Goal: Task Accomplishment & Management: Use online tool/utility

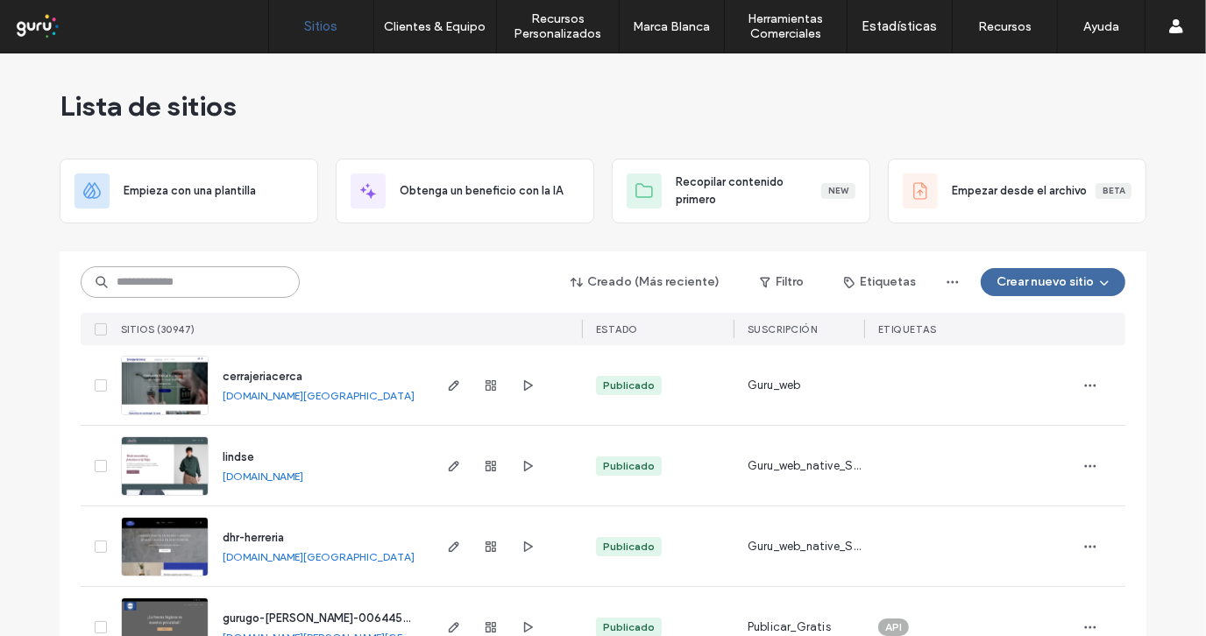
click at [188, 288] on input at bounding box center [190, 282] width 219 height 32
paste input "**********"
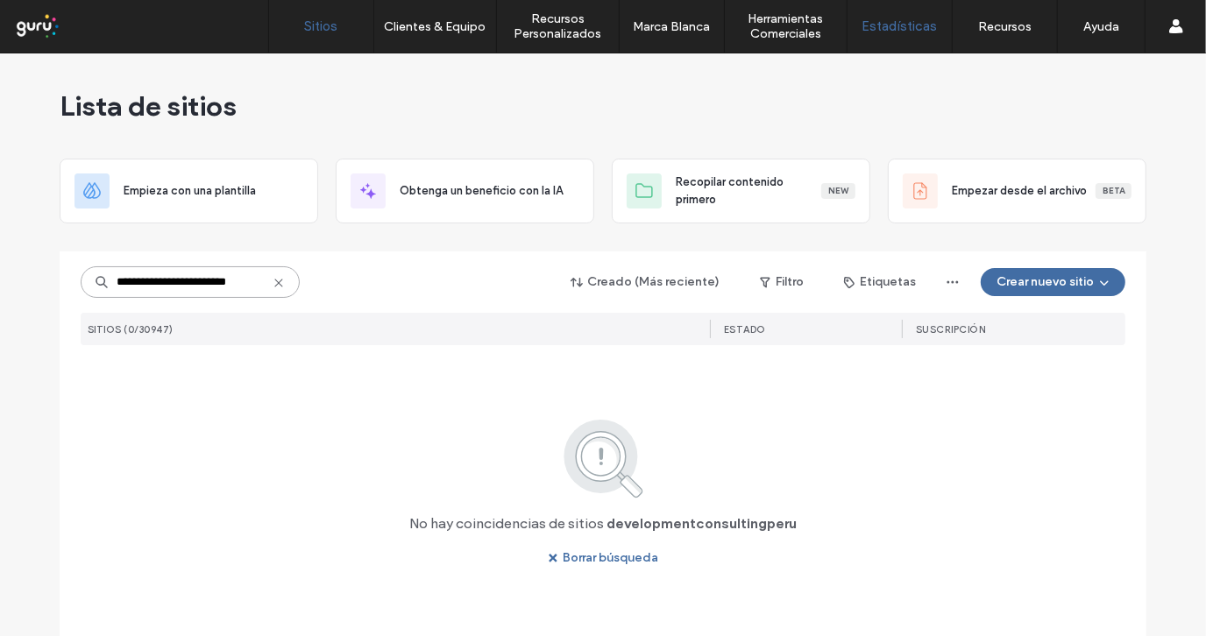
type input "**********"
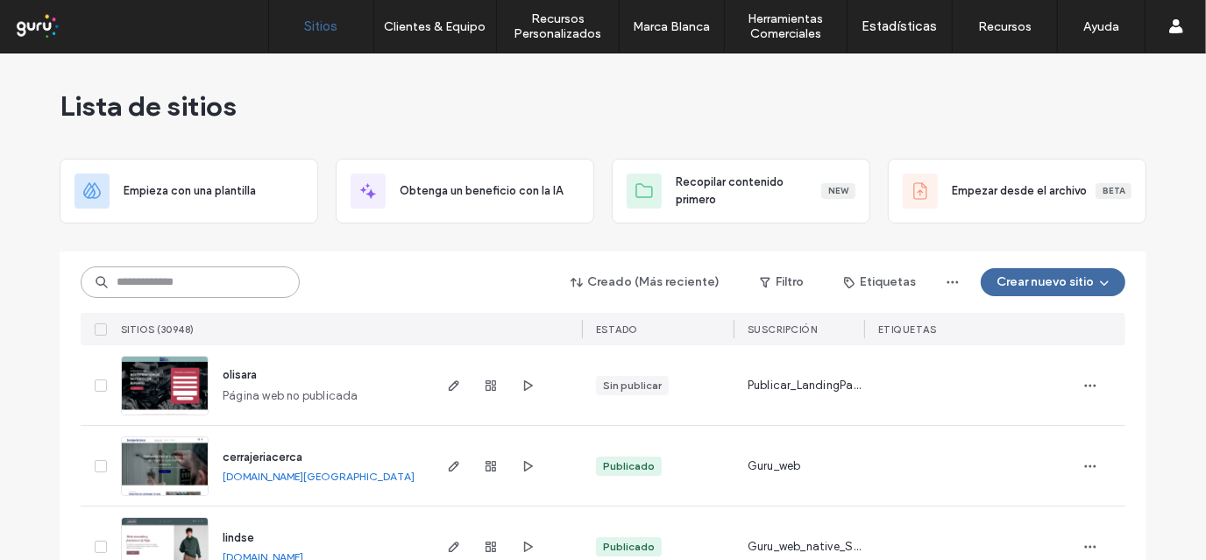
click at [221, 280] on input at bounding box center [190, 282] width 219 height 32
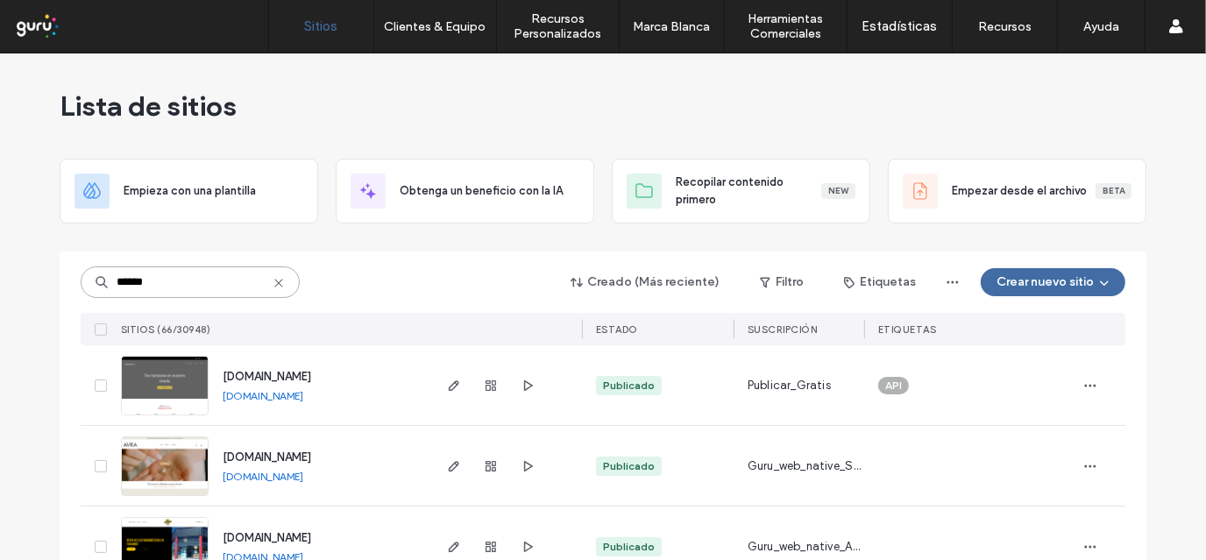
type input "******"
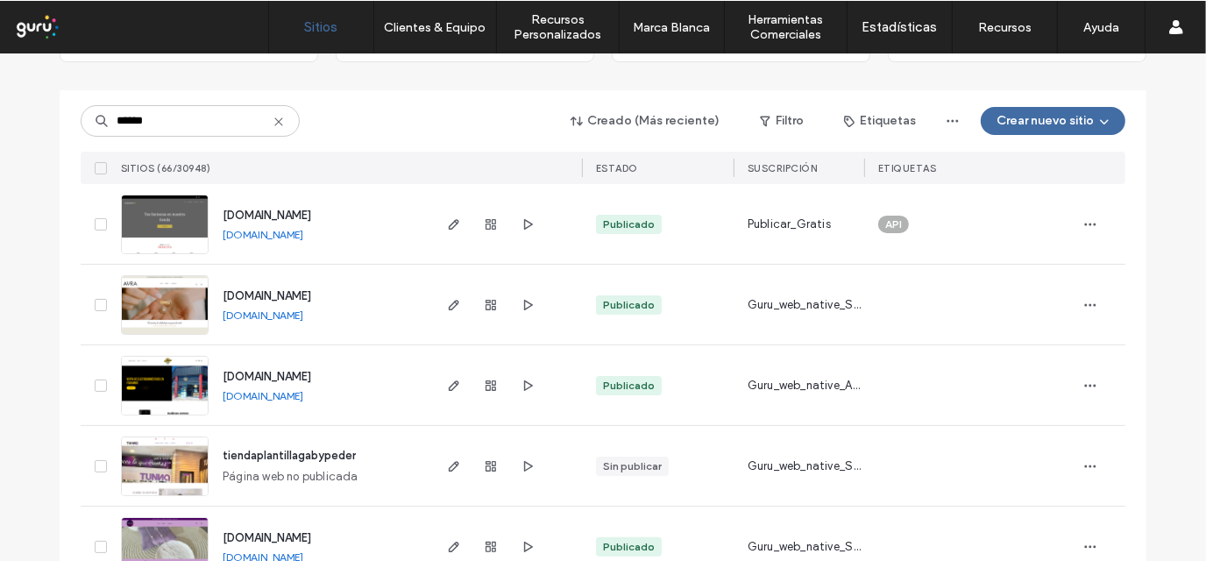
scroll to position [174, 0]
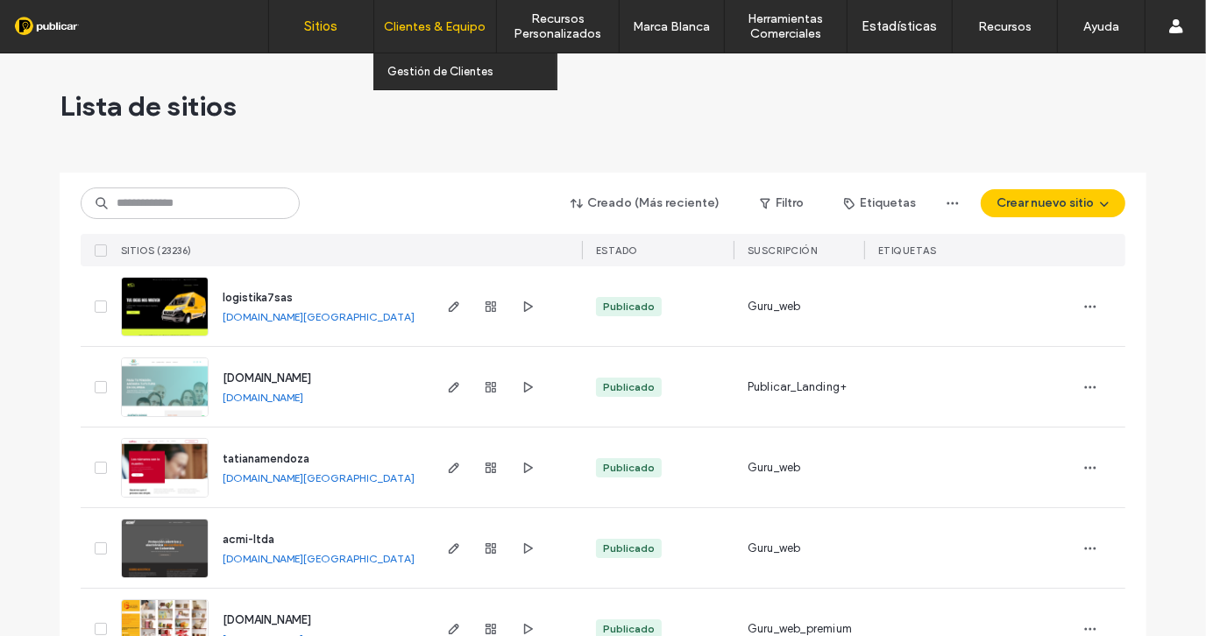
click at [424, 36] on div "Clientes & Equipo" at bounding box center [435, 26] width 122 height 53
click at [442, 78] on label "Gestión de Clientes" at bounding box center [440, 71] width 106 height 13
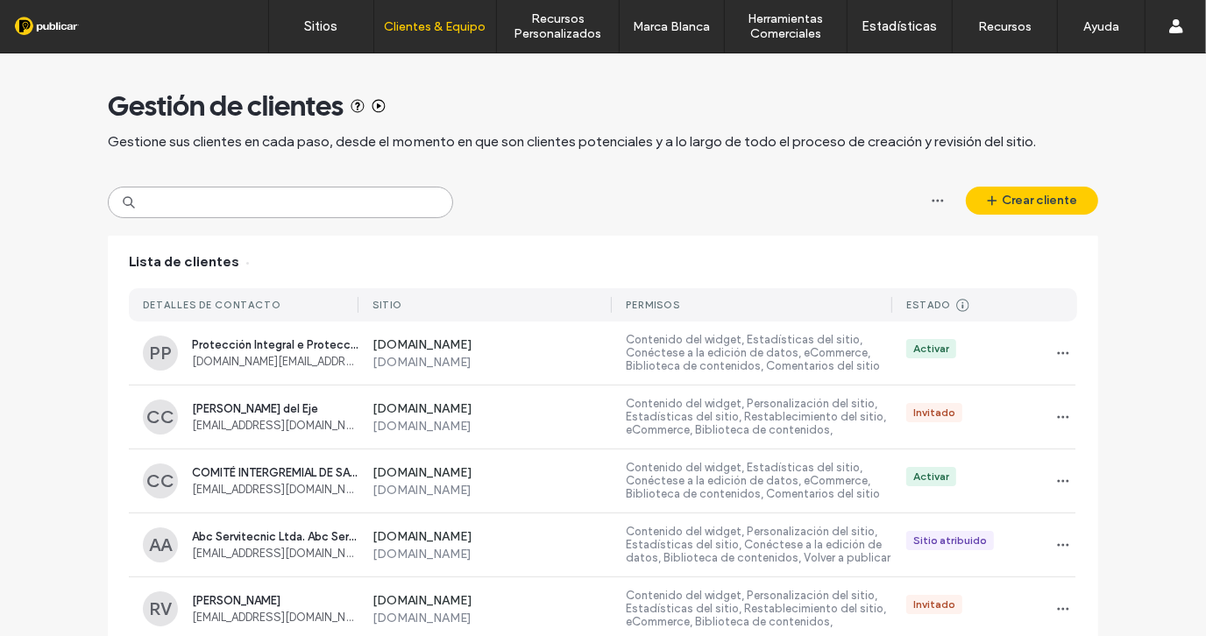
click at [253, 202] on input at bounding box center [280, 203] width 345 height 32
paste input "**********"
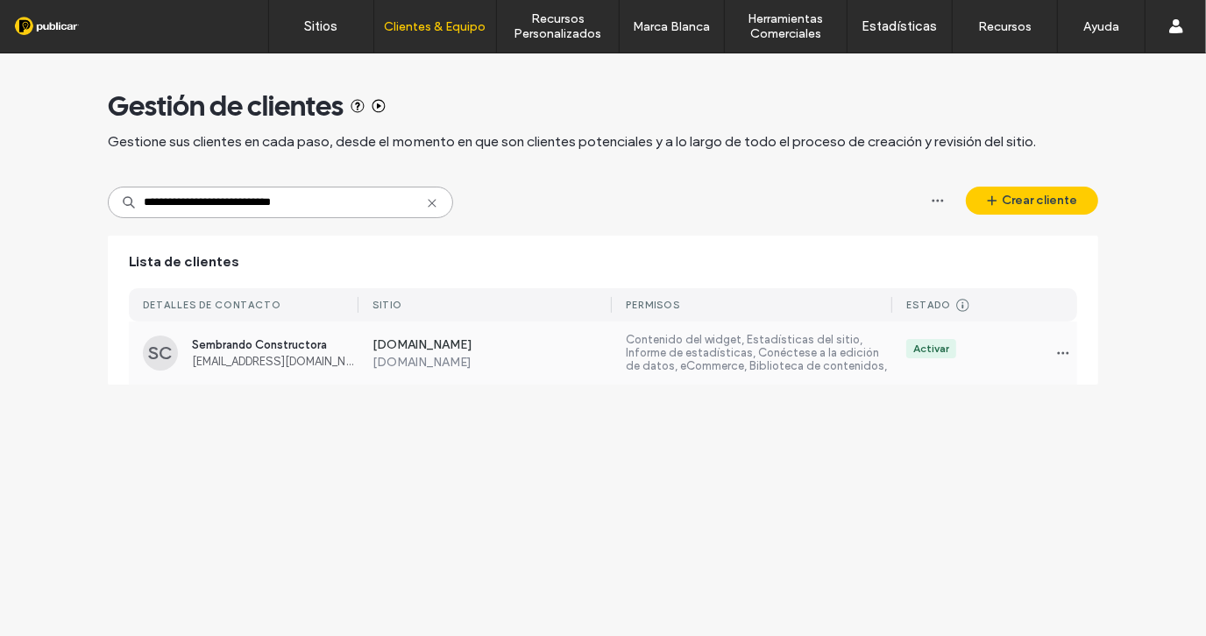
type input "**********"
click at [653, 361] on label "Contenido del widget, Estadísticas del sitio, Informe de estadísticas, Conéctes…" at bounding box center [759, 353] width 266 height 40
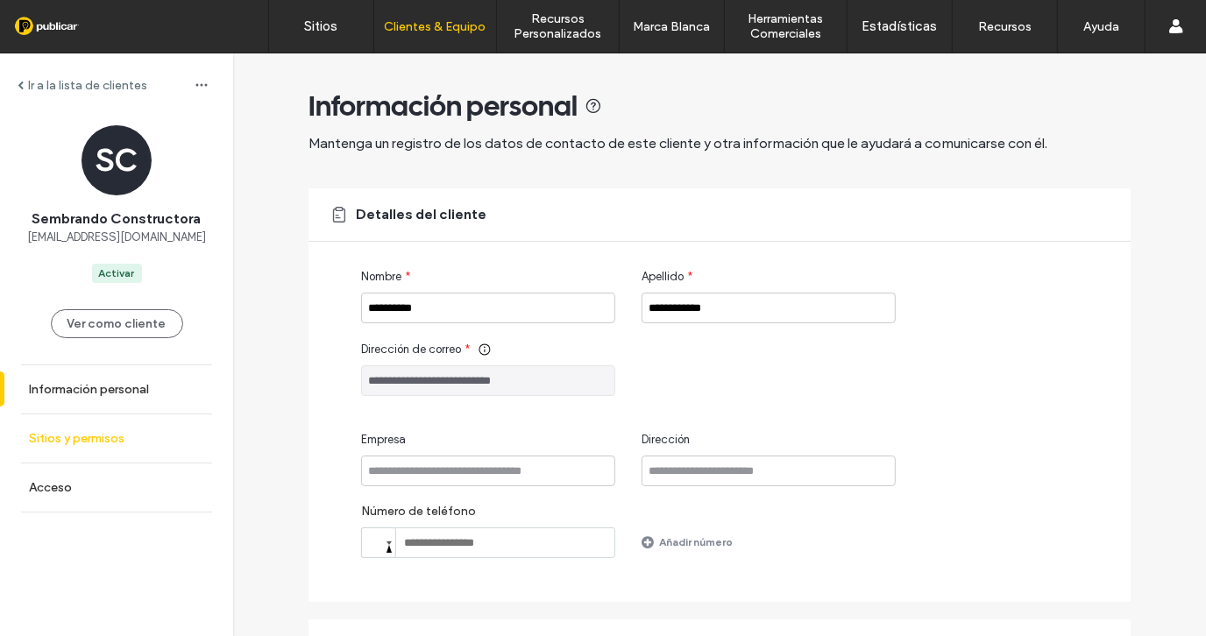
click at [92, 438] on label "Sitios y permisos" at bounding box center [77, 438] width 96 height 15
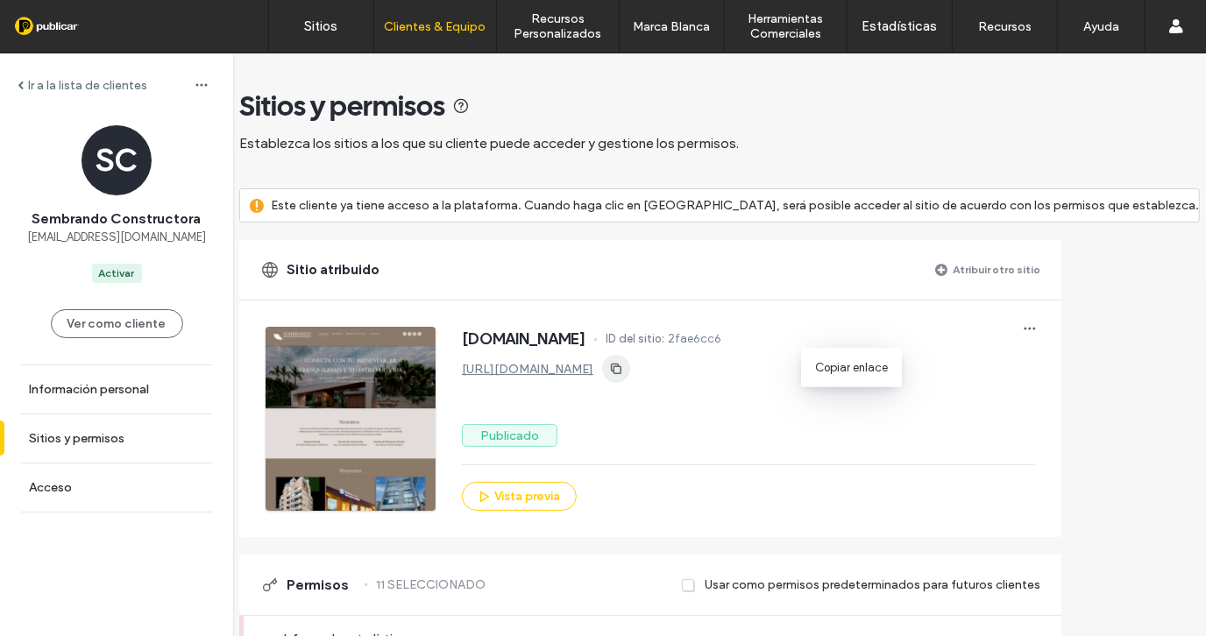
click at [623, 368] on icon "button" at bounding box center [616, 369] width 14 height 14
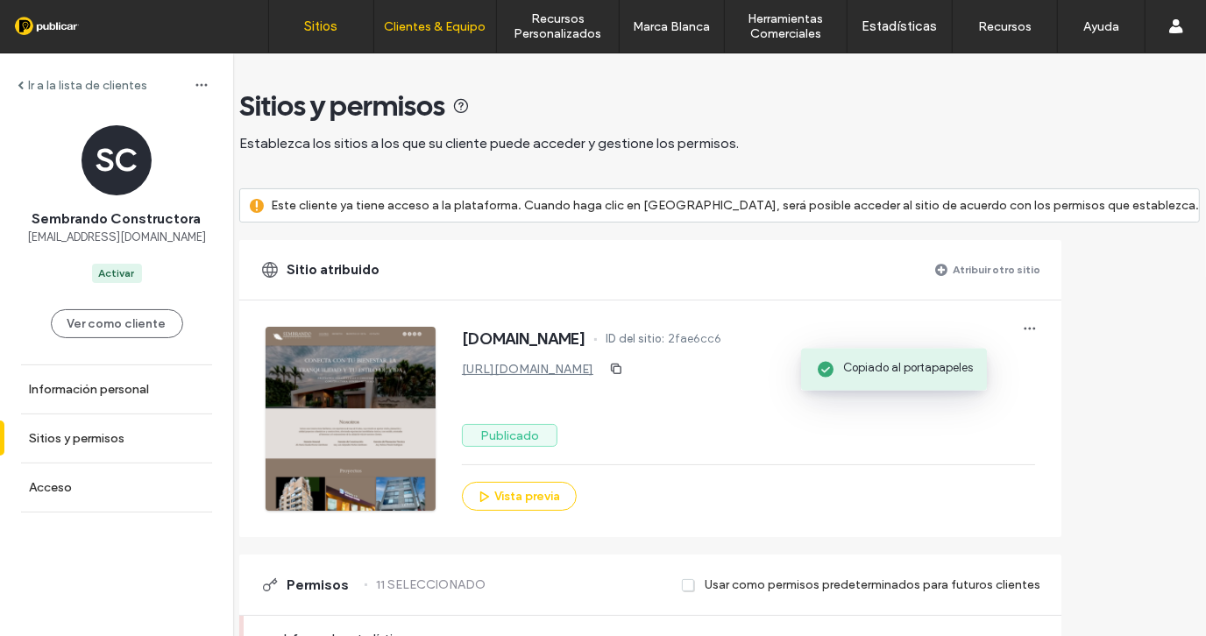
click at [312, 25] on label "Sitios" at bounding box center [321, 26] width 33 height 16
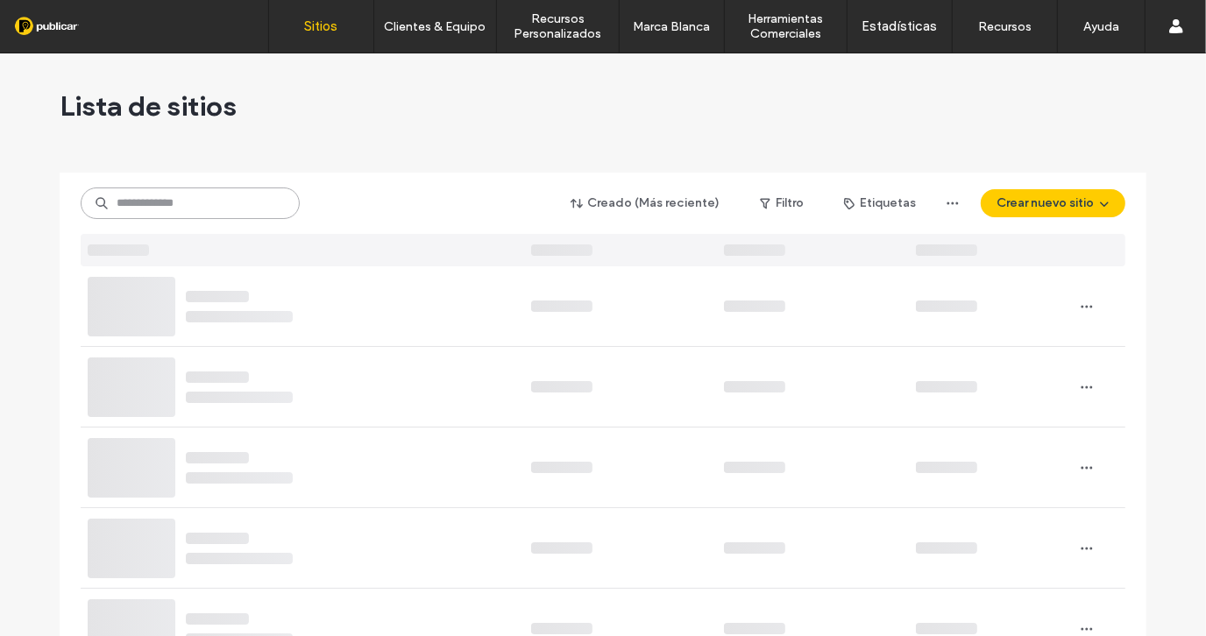
click at [191, 207] on input at bounding box center [190, 204] width 219 height 32
paste input "**********"
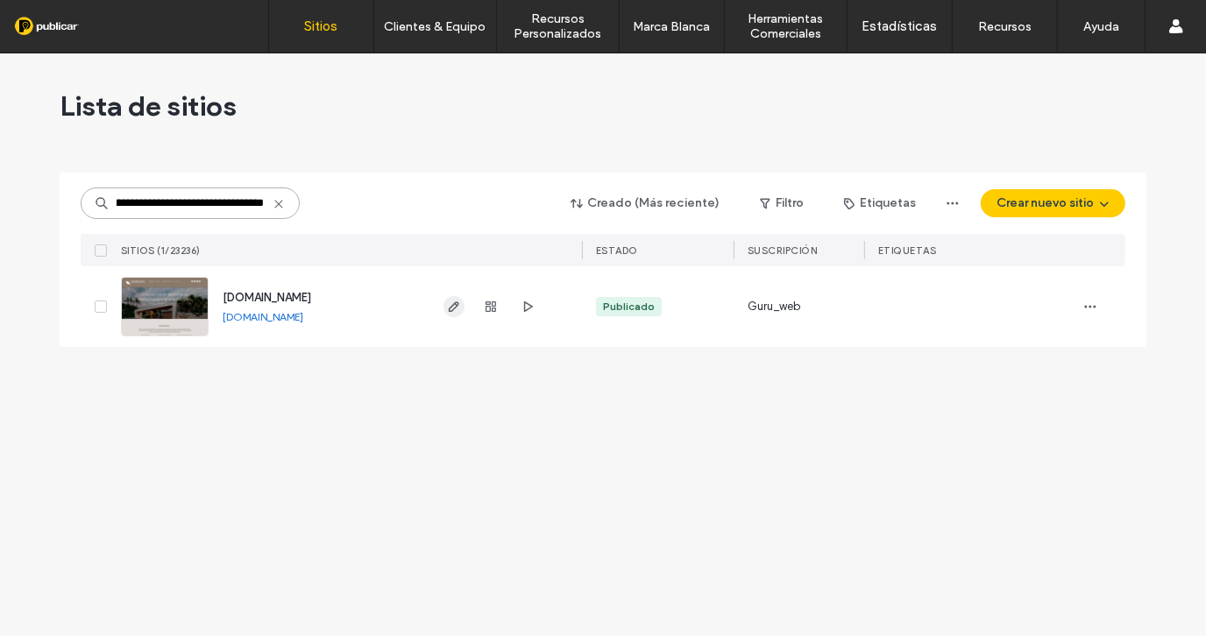
type input "**********"
click at [452, 308] on icon "button" at bounding box center [454, 307] width 14 height 14
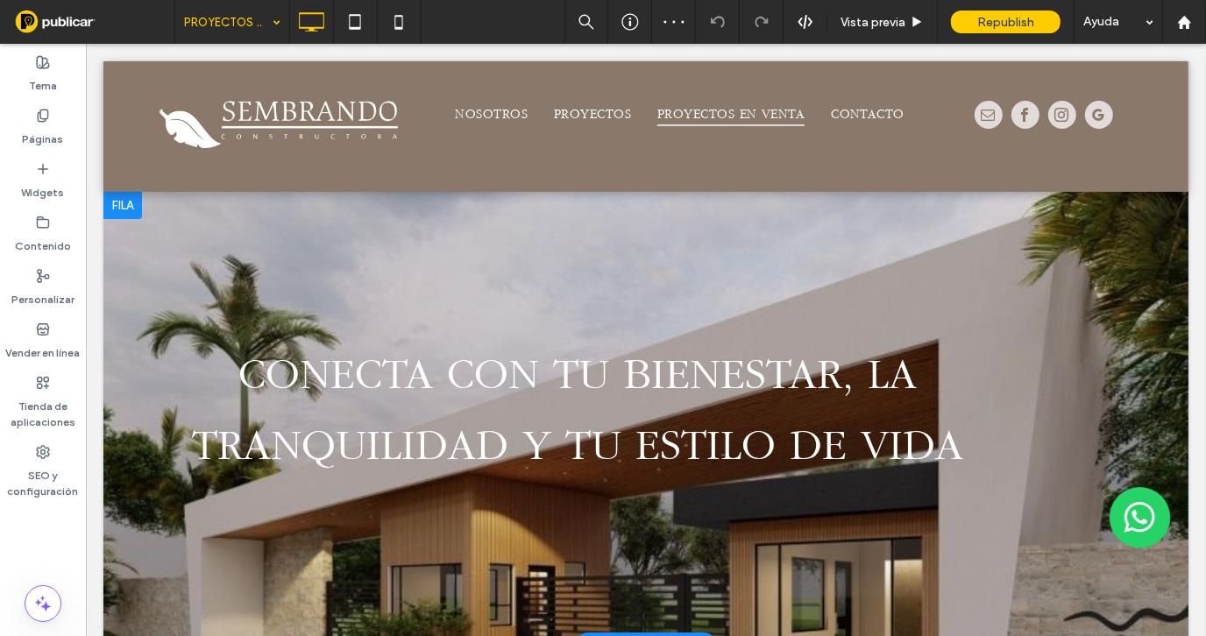
click at [392, 279] on div at bounding box center [645, 417] width 1085 height 454
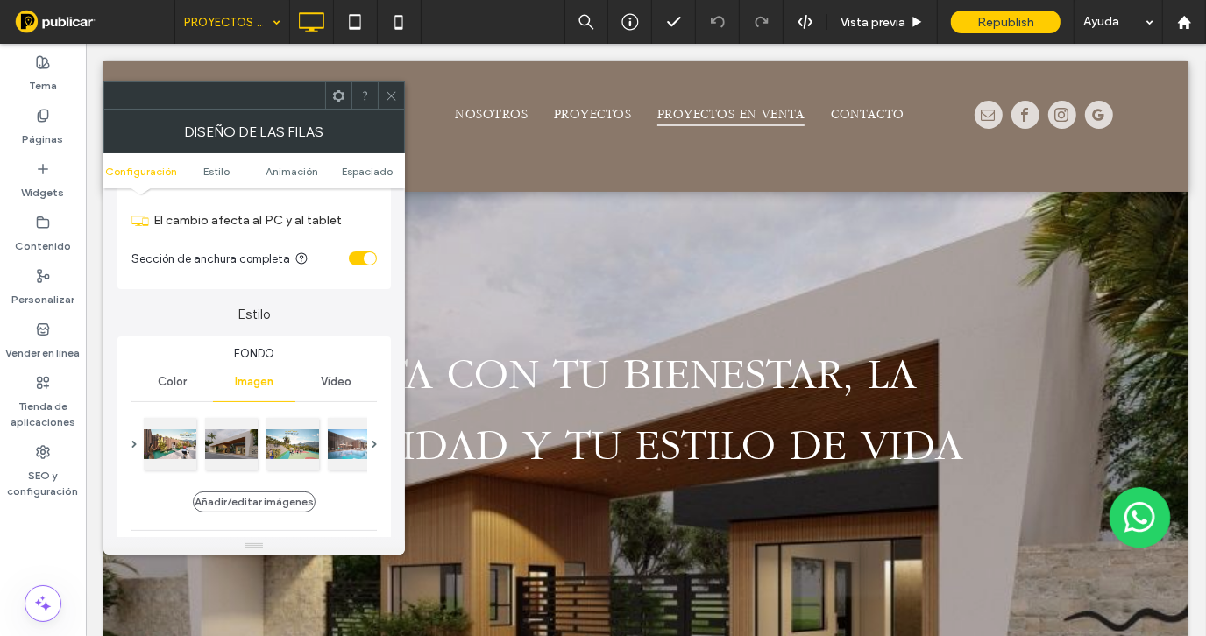
scroll to position [88, 0]
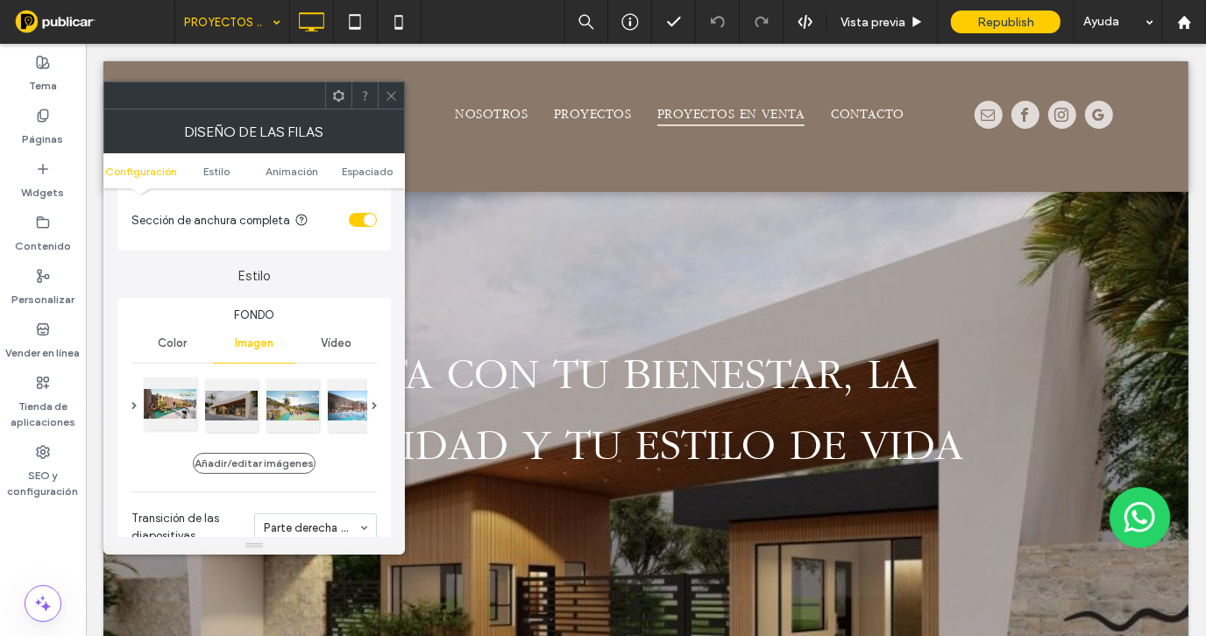
click at [176, 403] on div at bounding box center [170, 404] width 53 height 53
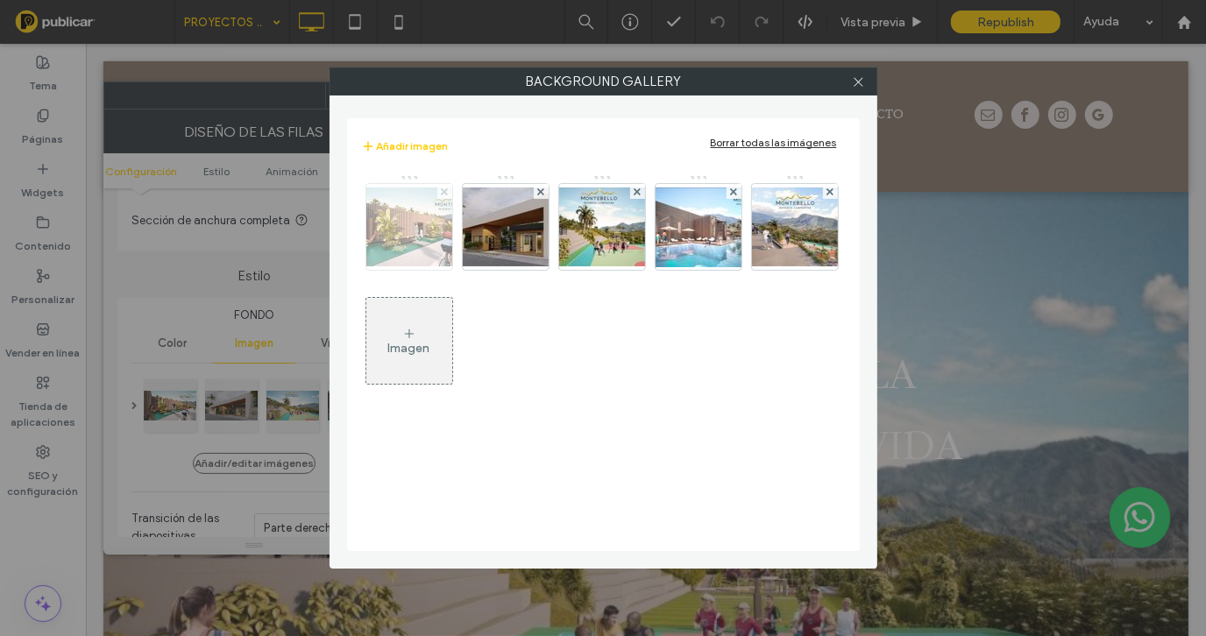
click at [444, 191] on use at bounding box center [444, 191] width 7 height 7
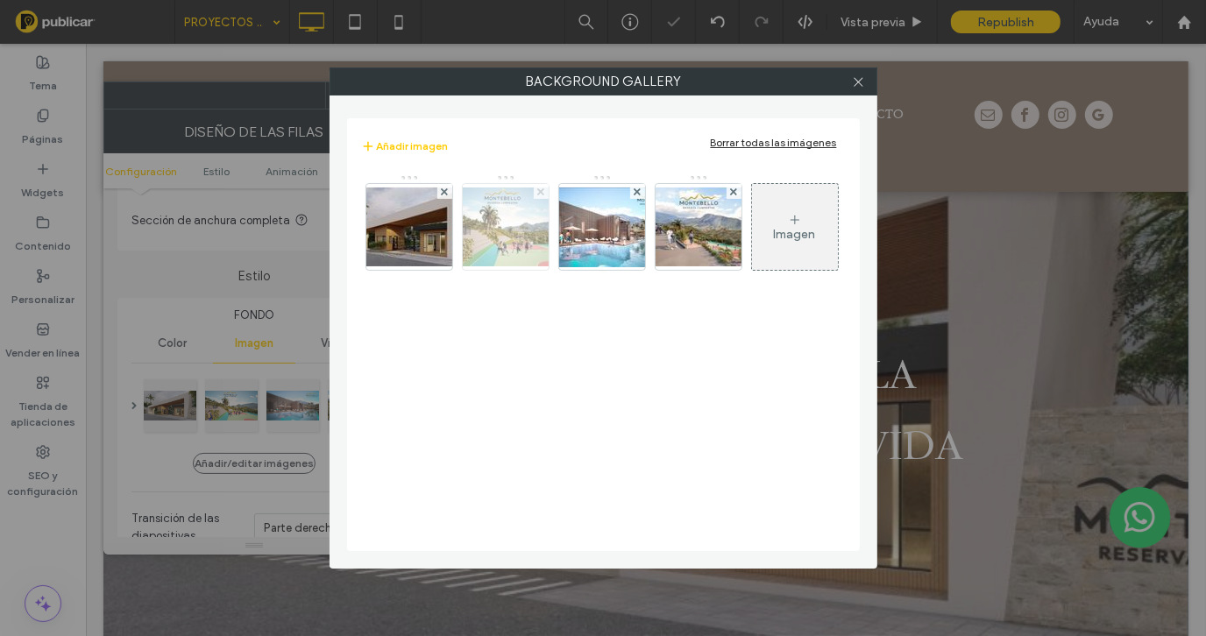
click at [542, 192] on use at bounding box center [540, 191] width 7 height 7
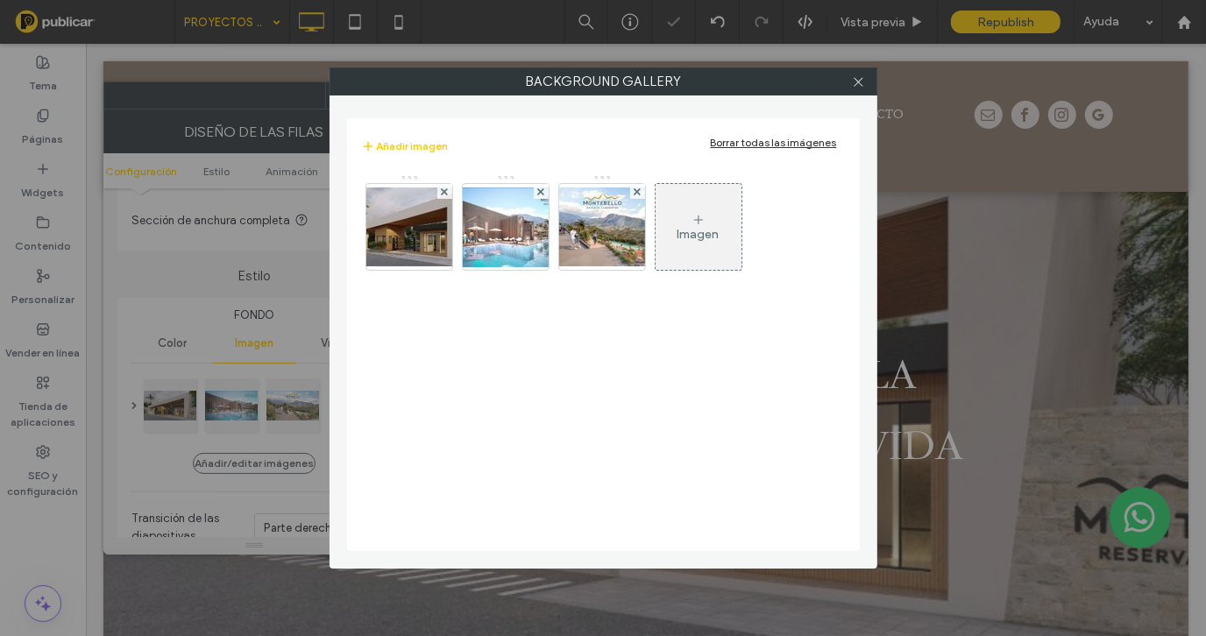
click at [542, 192] on use at bounding box center [540, 191] width 7 height 7
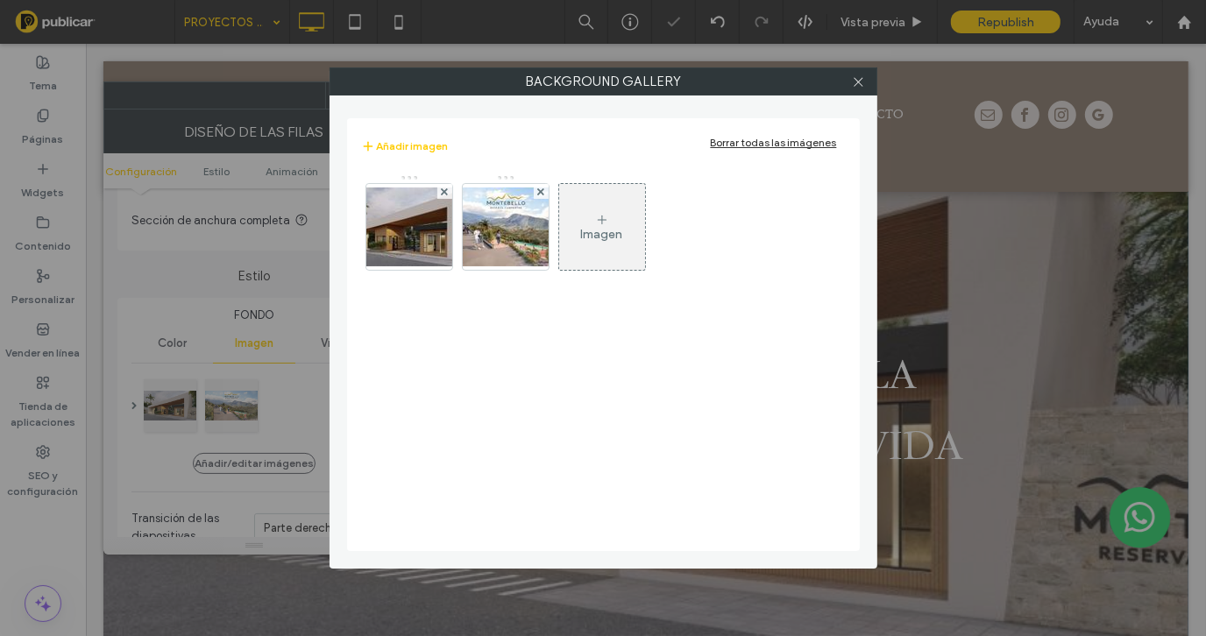
click at [542, 192] on use at bounding box center [540, 191] width 7 height 7
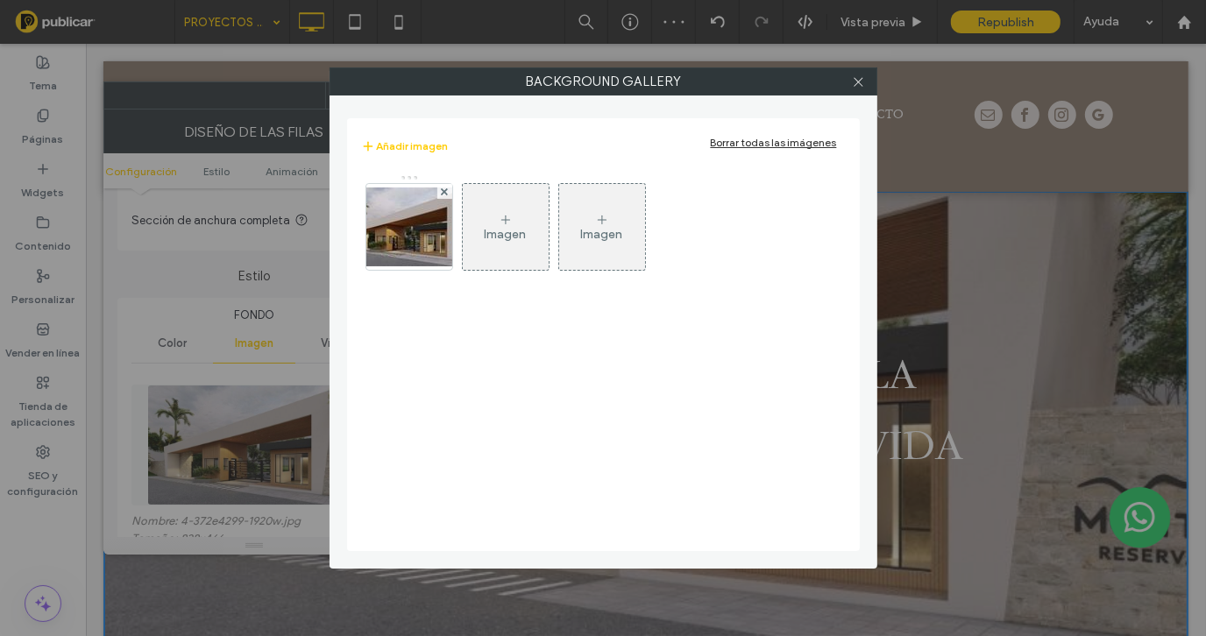
click at [866, 82] on div at bounding box center [859, 81] width 26 height 26
click at [859, 75] on icon at bounding box center [858, 81] width 13 height 13
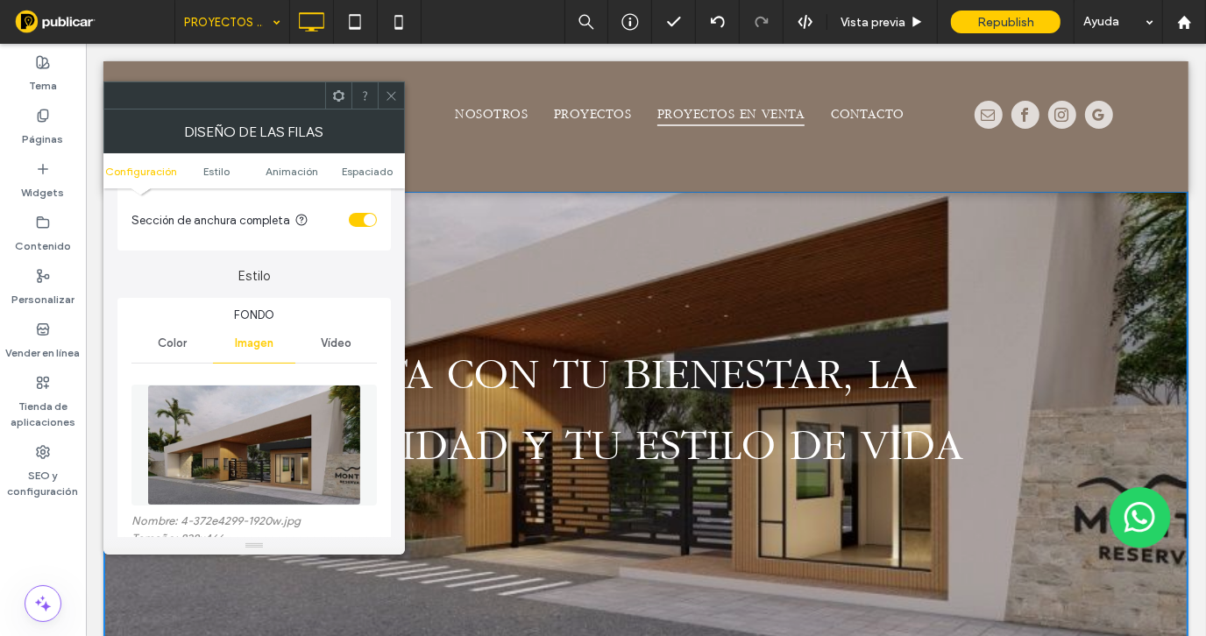
click at [393, 97] on use at bounding box center [390, 95] width 9 height 9
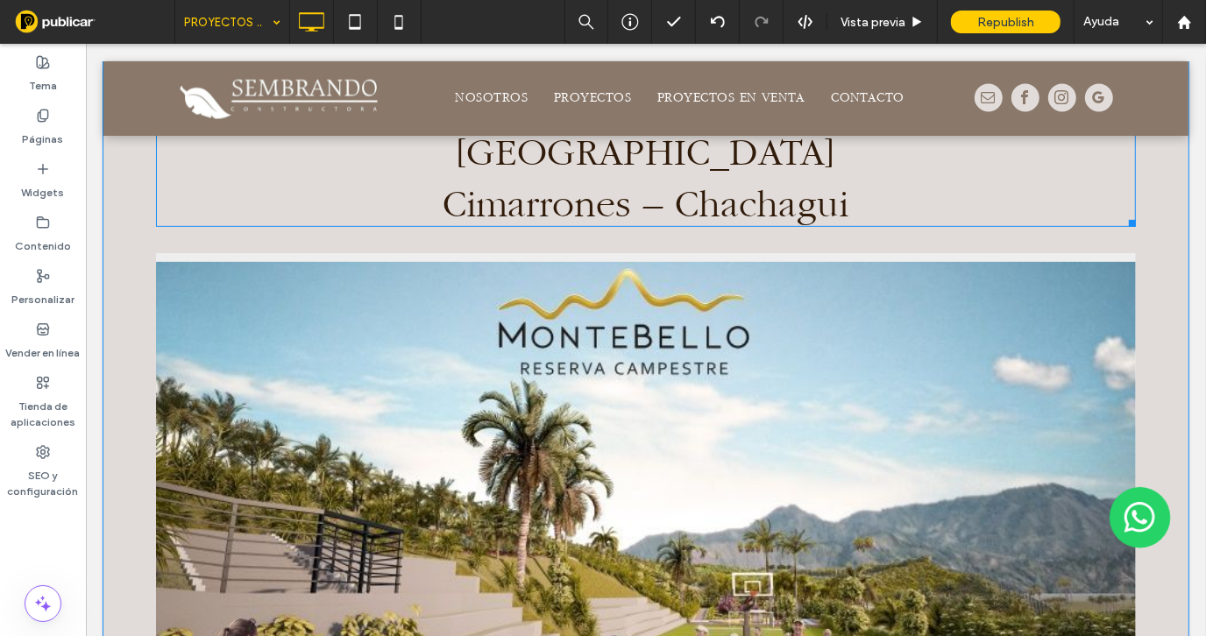
scroll to position [613, 0]
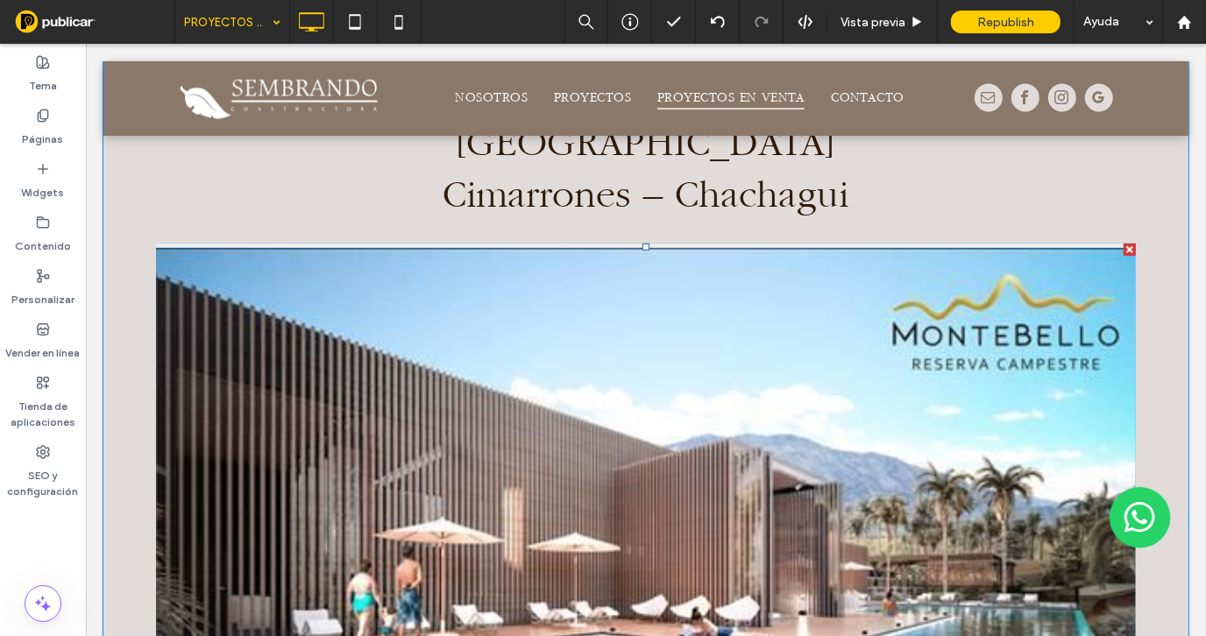
click at [444, 378] on div at bounding box center [645, 537] width 980 height 484
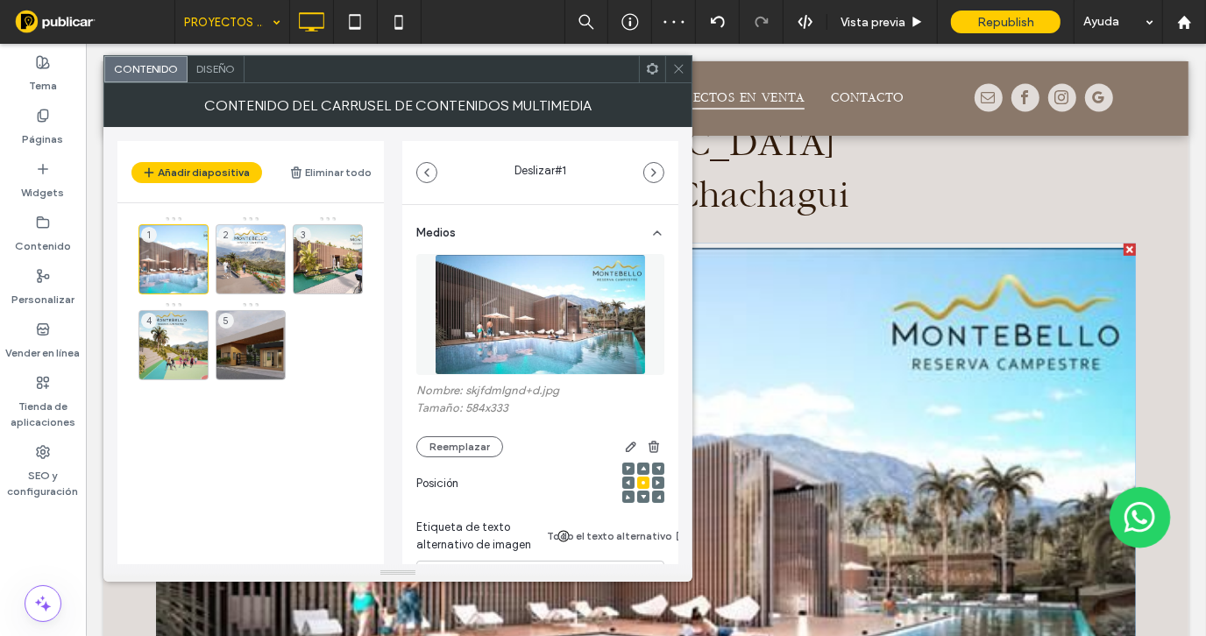
click at [211, 66] on span "Diseño" at bounding box center [215, 68] width 39 height 13
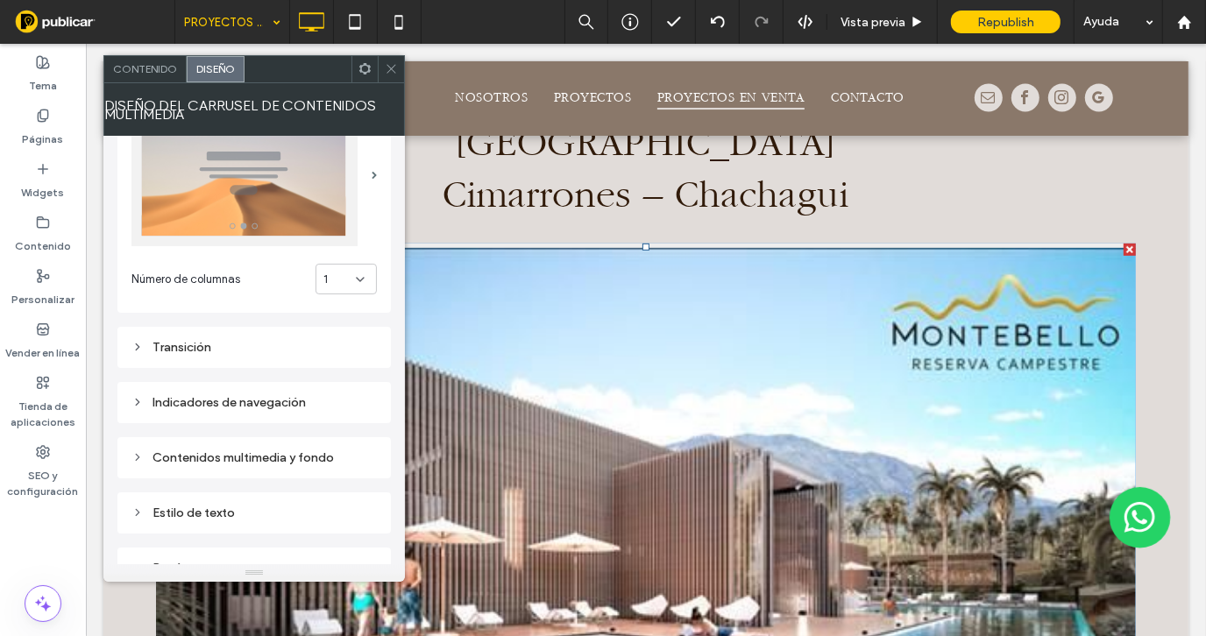
scroll to position [88, 0]
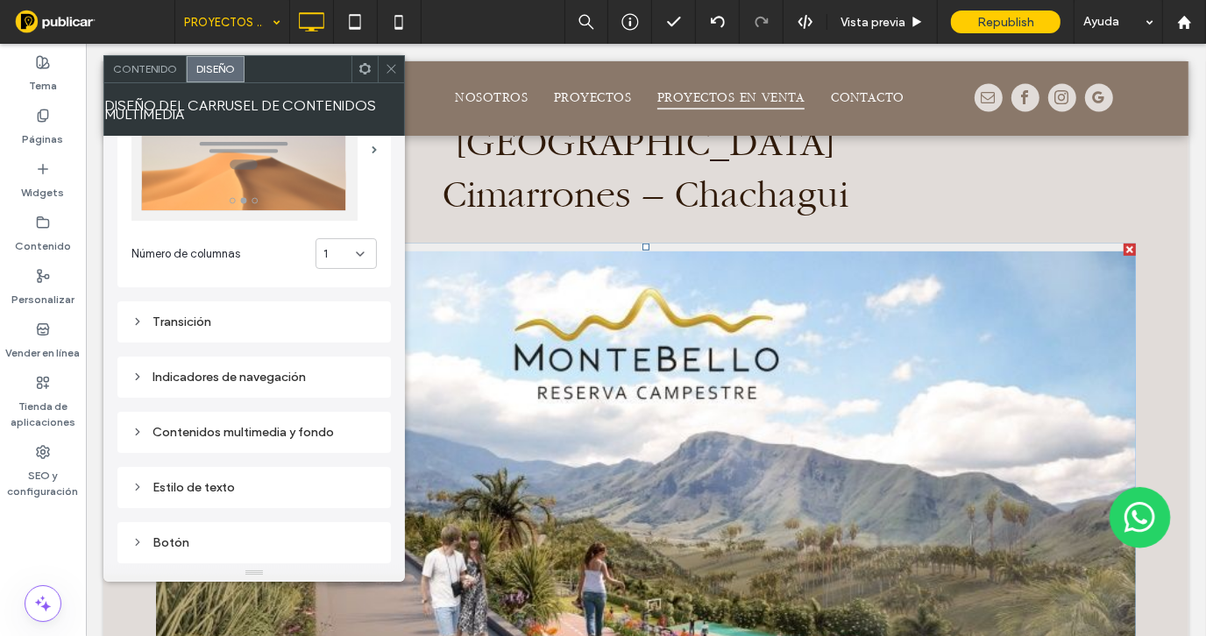
click at [224, 326] on div "Transición" at bounding box center [253, 322] width 245 height 15
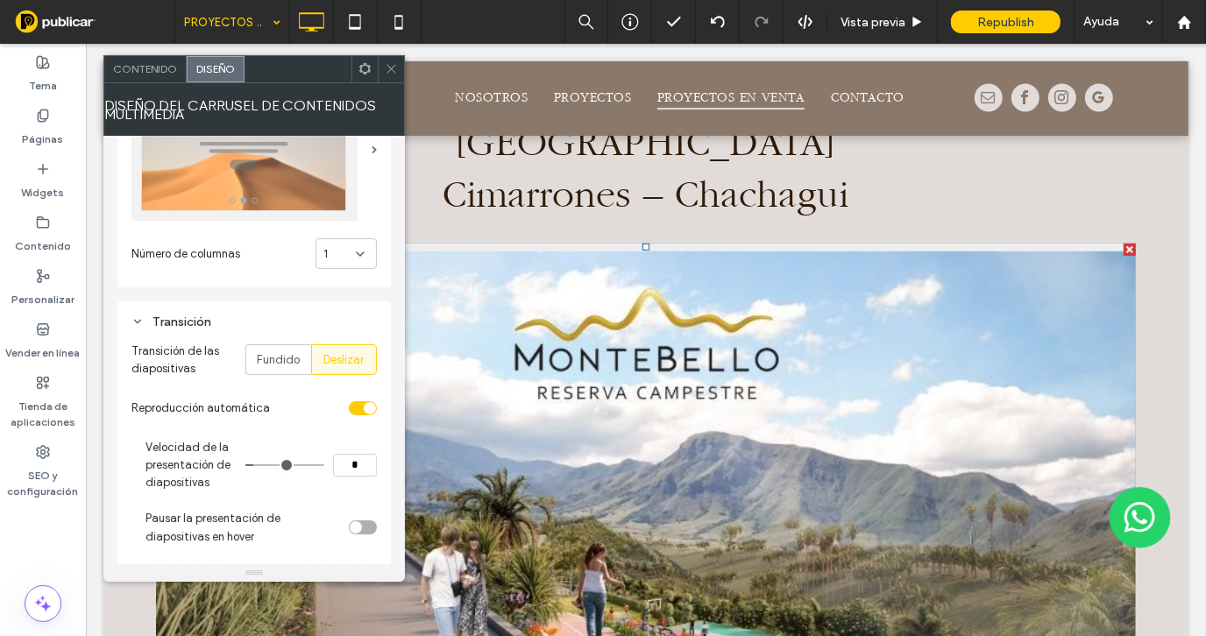
click at [351, 471] on input "*" at bounding box center [355, 465] width 44 height 23
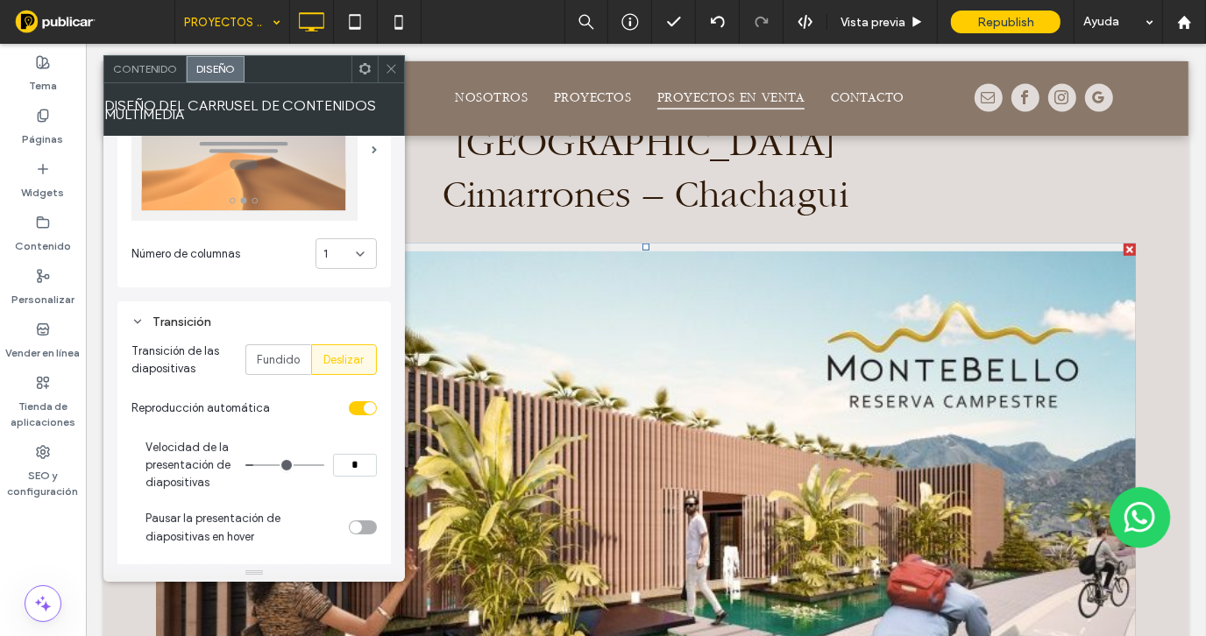
click at [351, 471] on input "*" at bounding box center [355, 465] width 44 height 23
click at [352, 468] on input "*" at bounding box center [355, 465] width 44 height 23
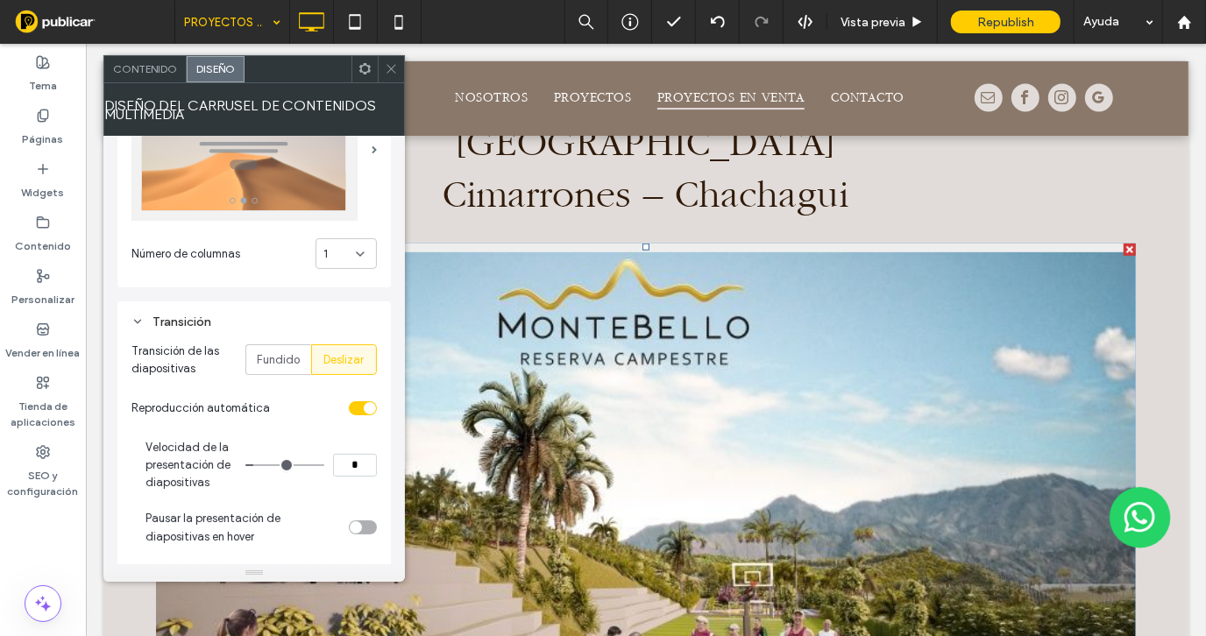
type input "*"
click at [393, 72] on icon at bounding box center [391, 68] width 13 height 13
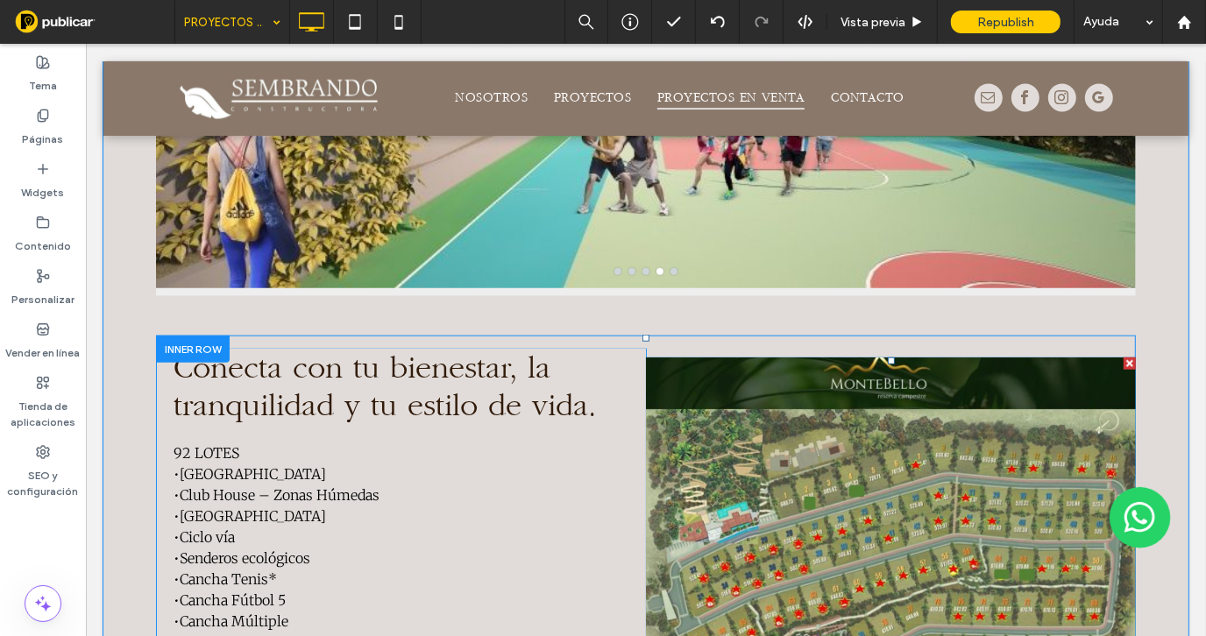
scroll to position [1226, 0]
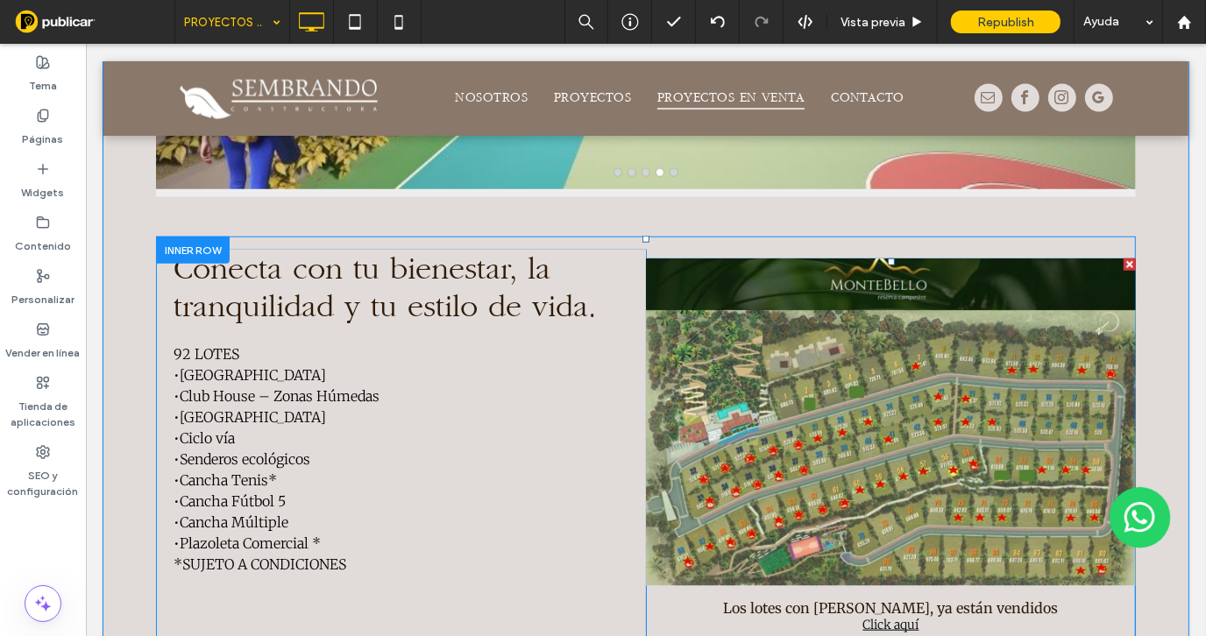
click at [847, 383] on link at bounding box center [890, 421] width 520 height 347
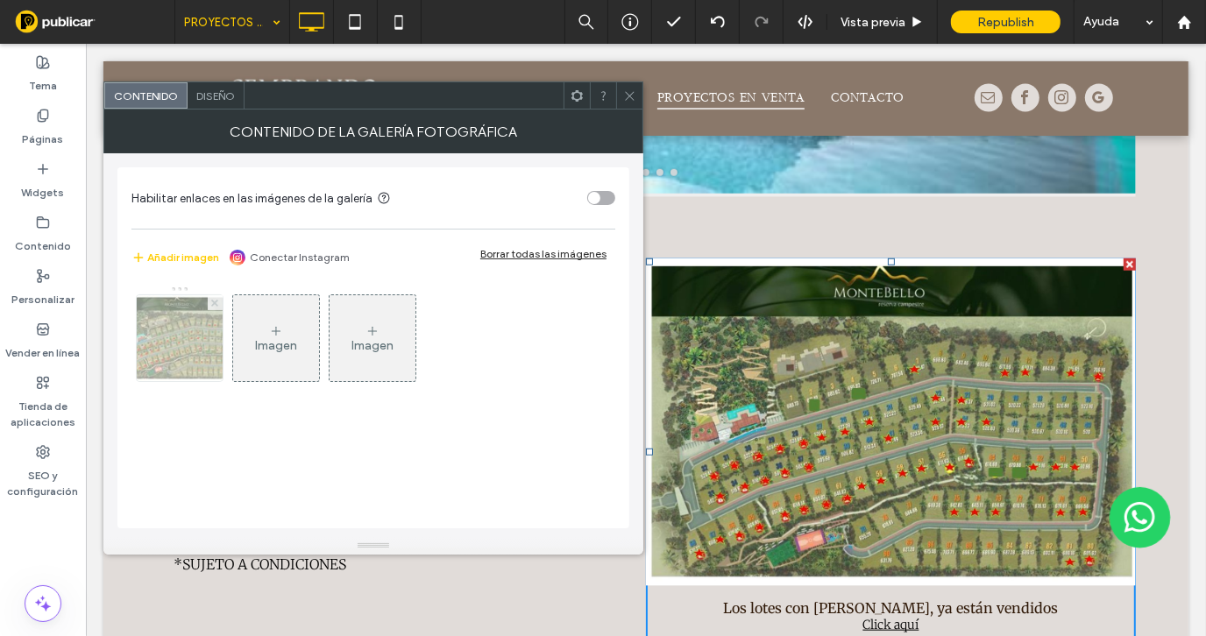
click at [216, 303] on use at bounding box center [214, 302] width 7 height 7
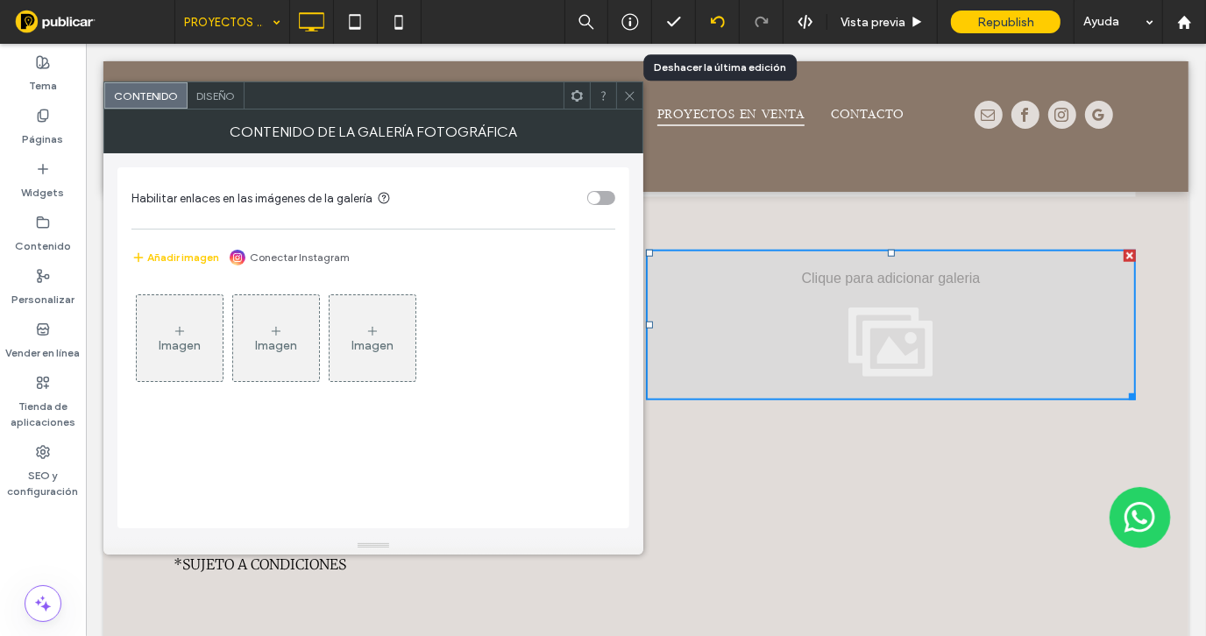
click at [719, 25] on icon at bounding box center [718, 22] width 14 height 14
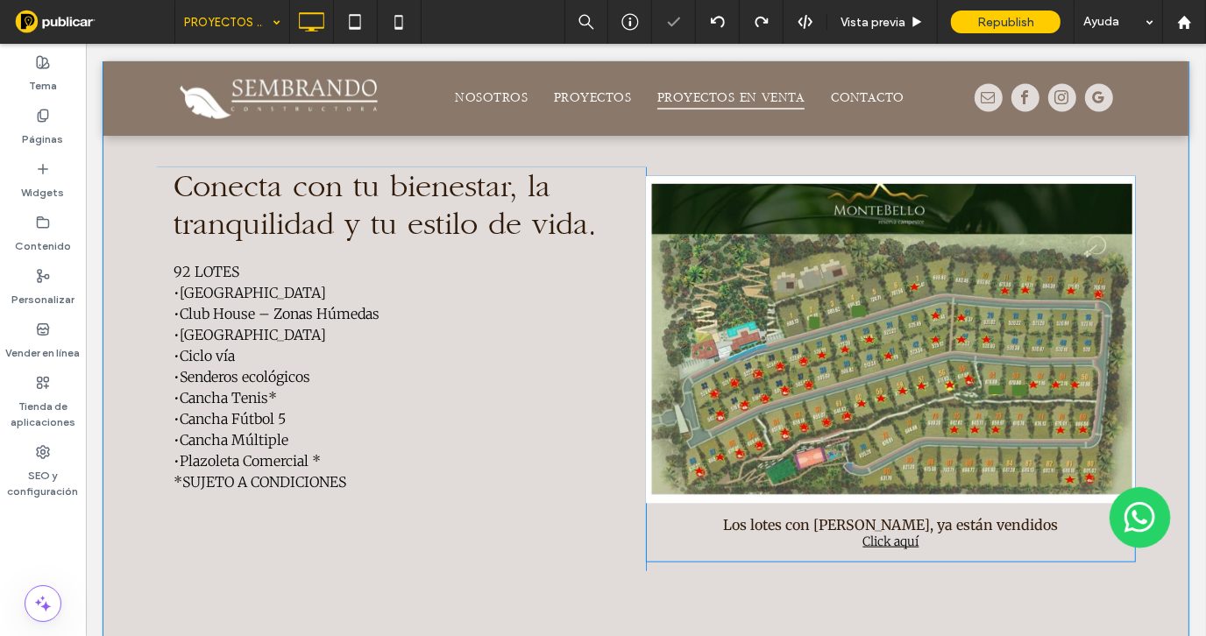
scroll to position [1257, 0]
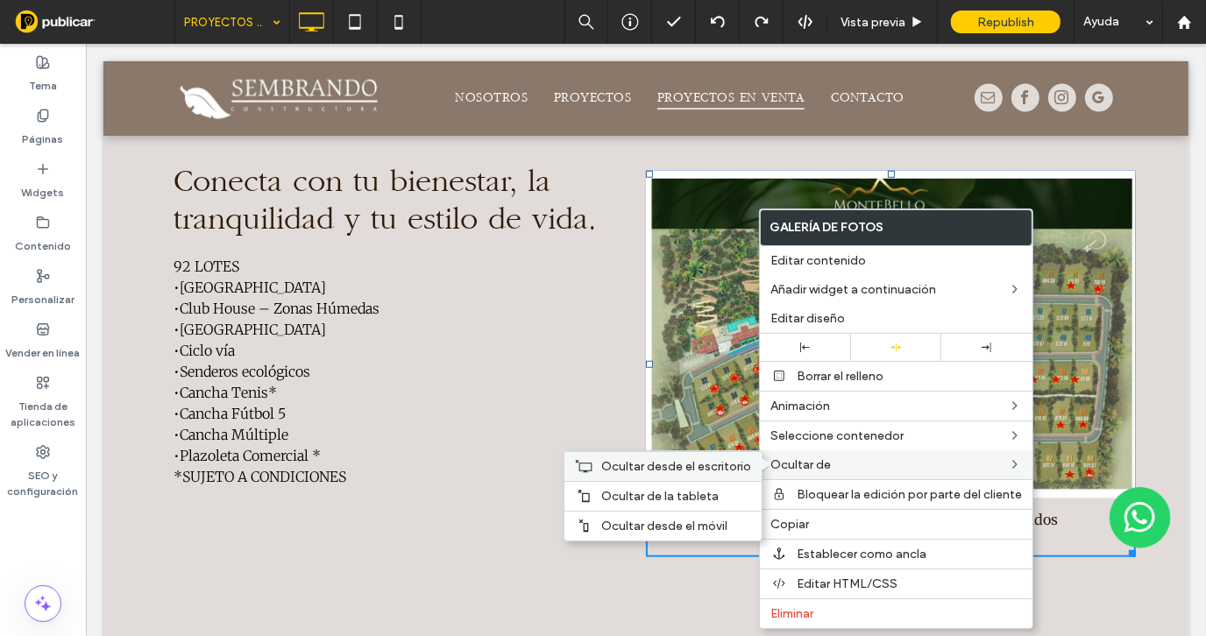
click at [704, 462] on span "Ocultar desde el escritorio" at bounding box center [676, 466] width 150 height 15
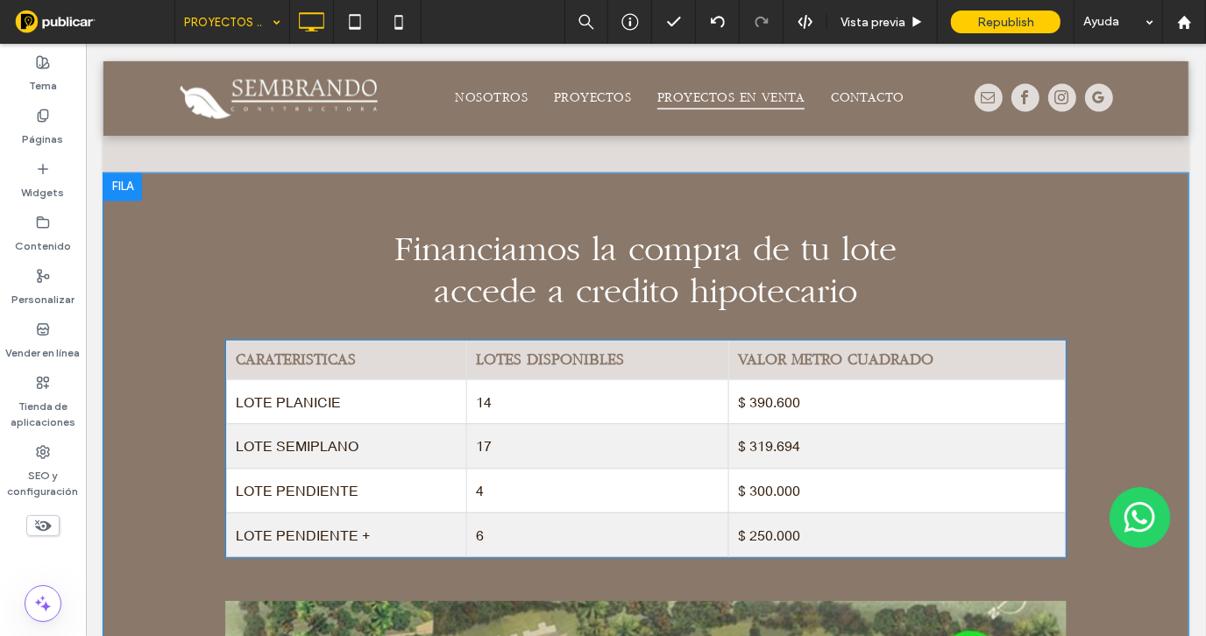
scroll to position [2397, 0]
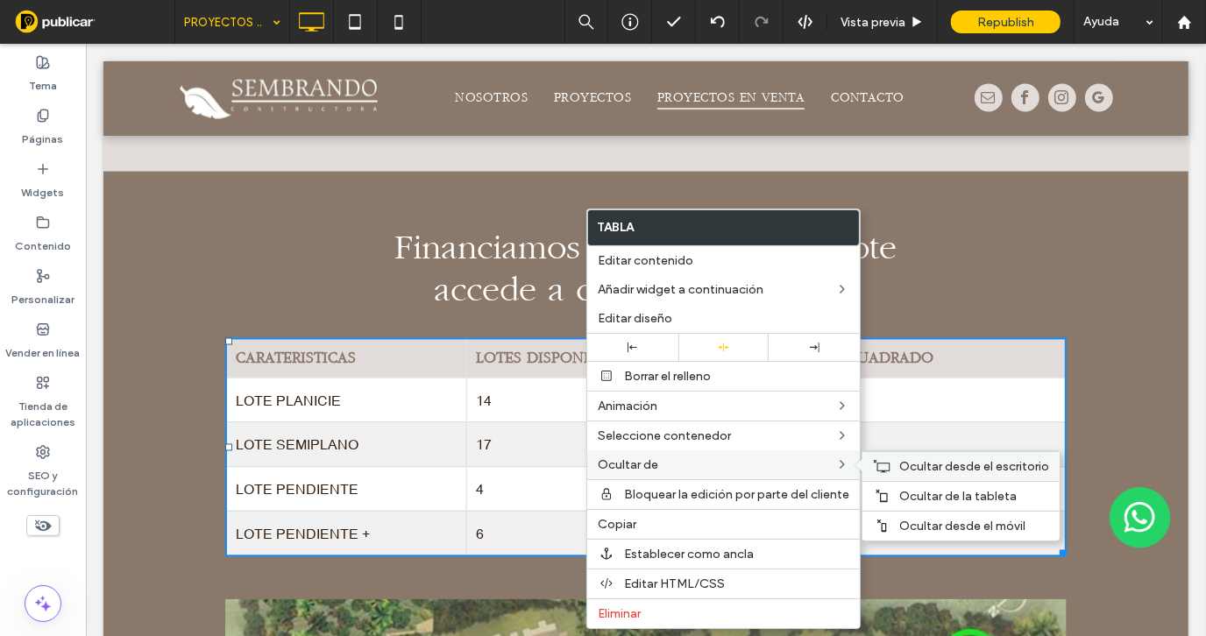
click at [904, 474] on div "Ocultar desde el escritorio" at bounding box center [960, 466] width 197 height 30
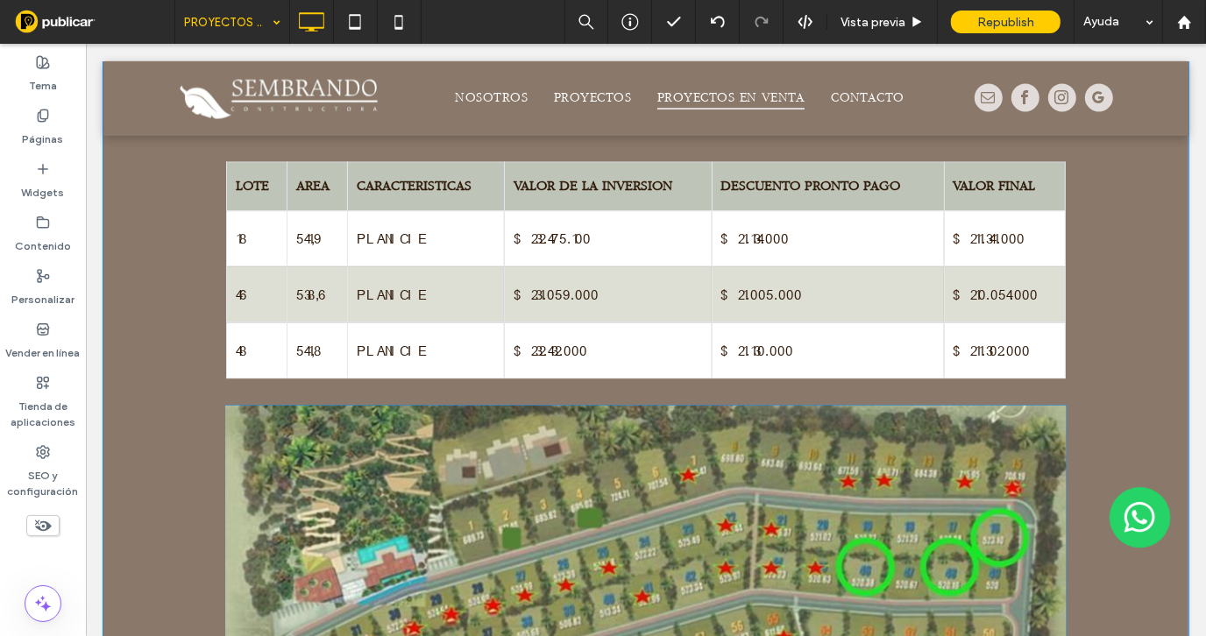
scroll to position [3185, 0]
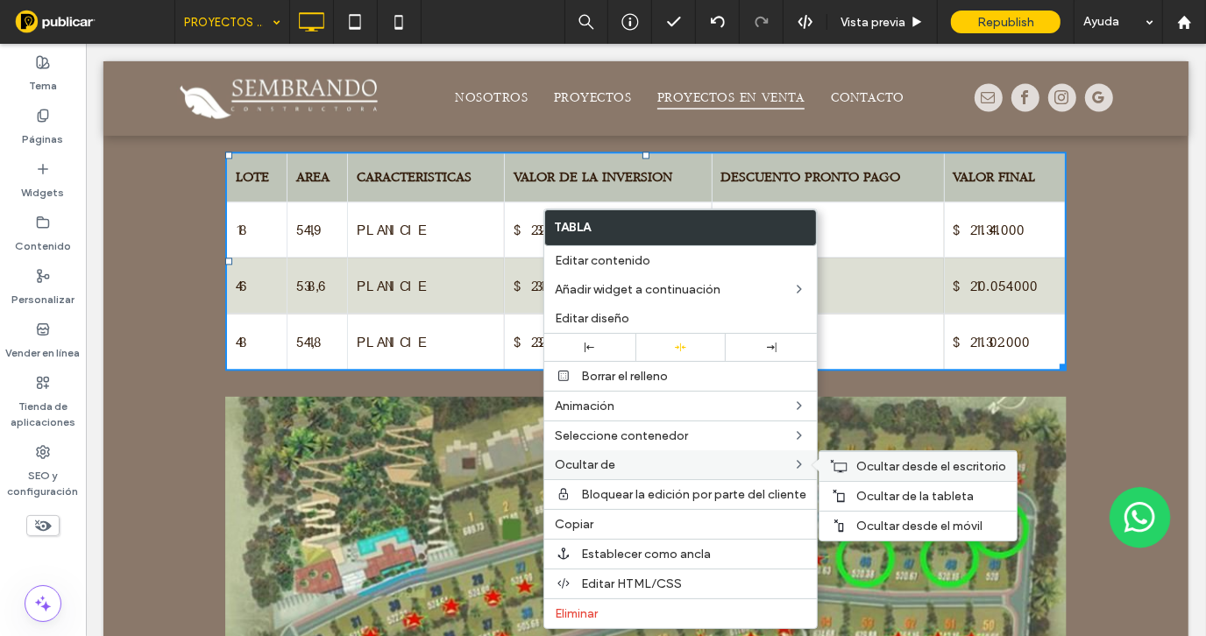
click at [865, 464] on span "Ocultar desde el escritorio" at bounding box center [931, 466] width 150 height 15
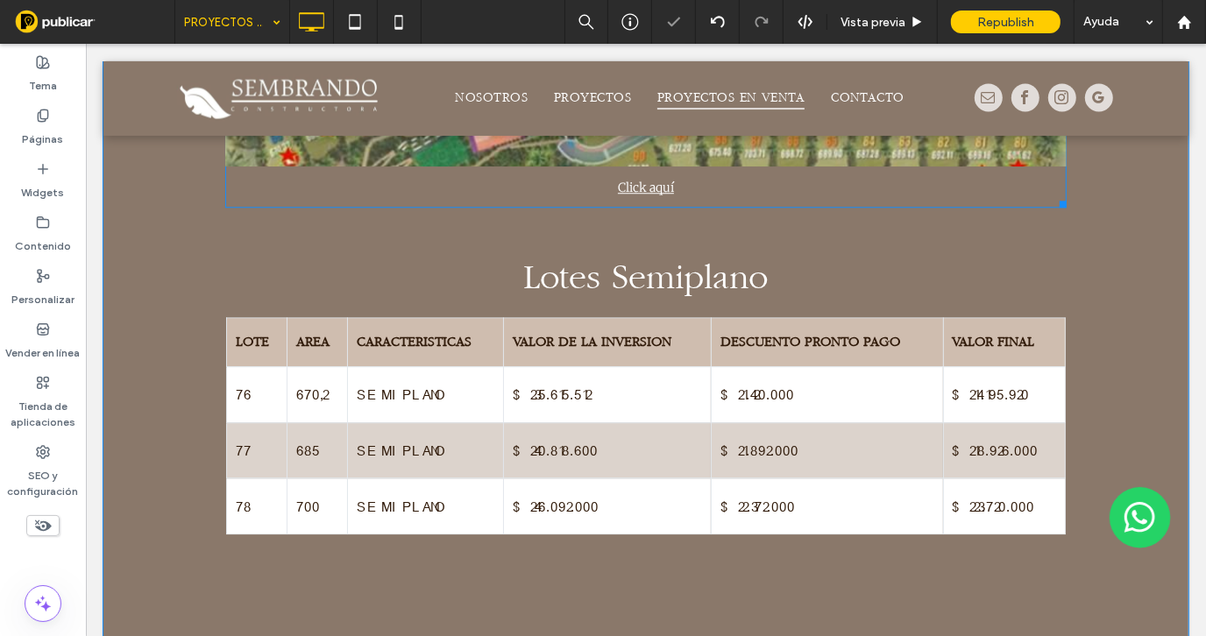
scroll to position [3624, 0]
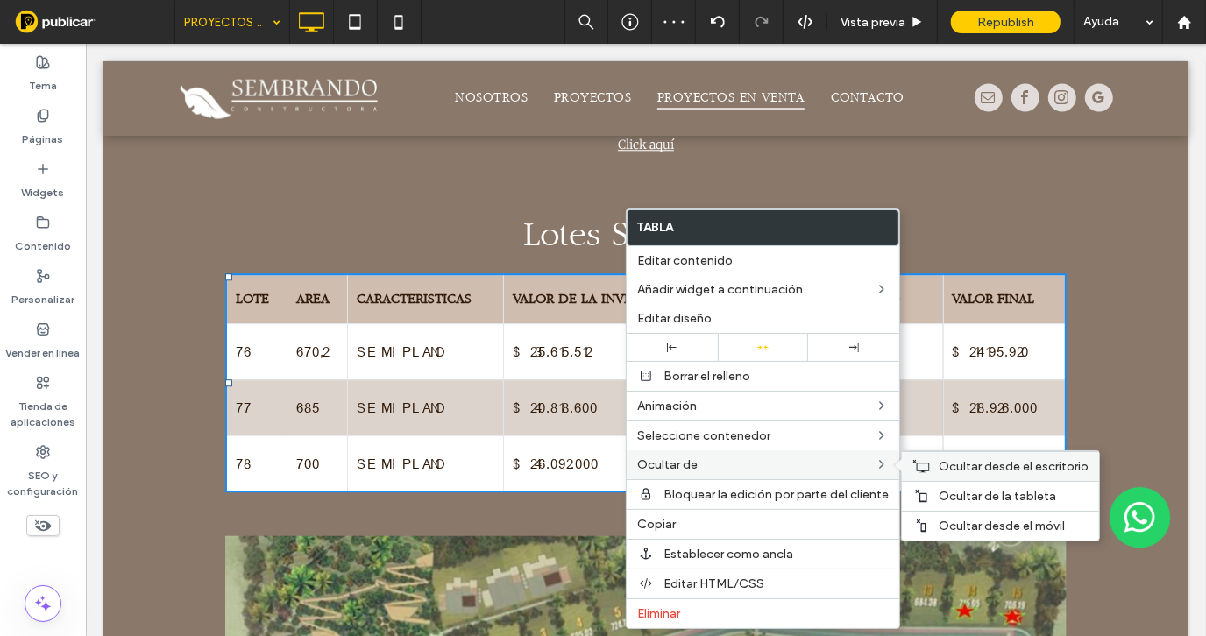
click at [925, 466] on icon at bounding box center [921, 466] width 18 height 14
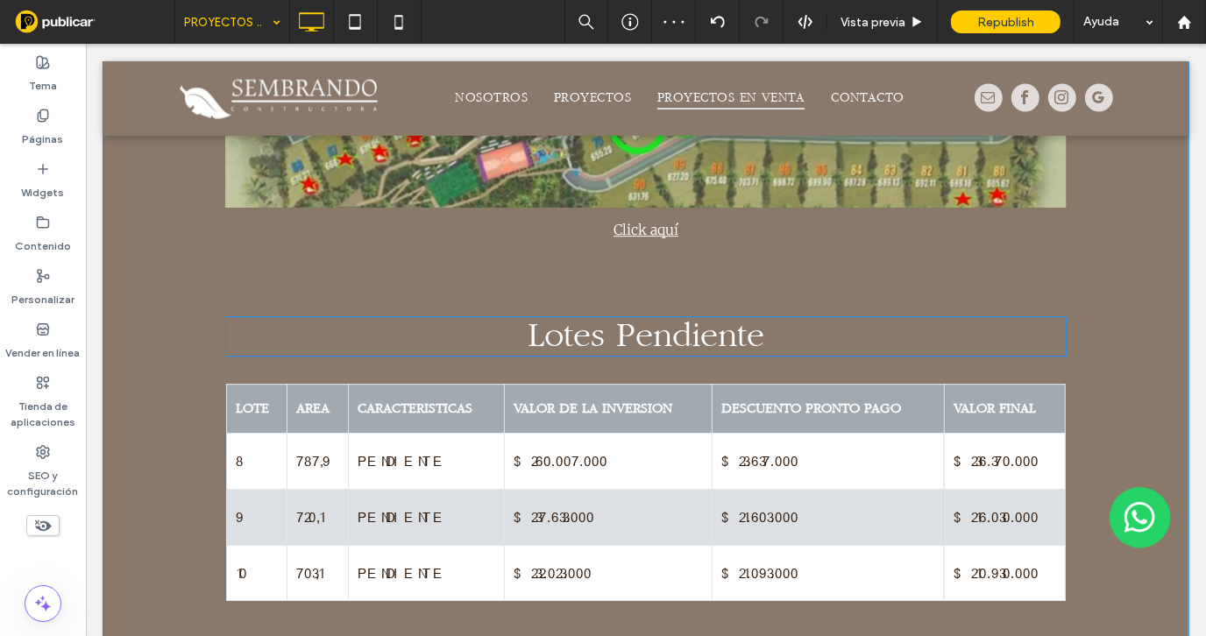
scroll to position [4149, 0]
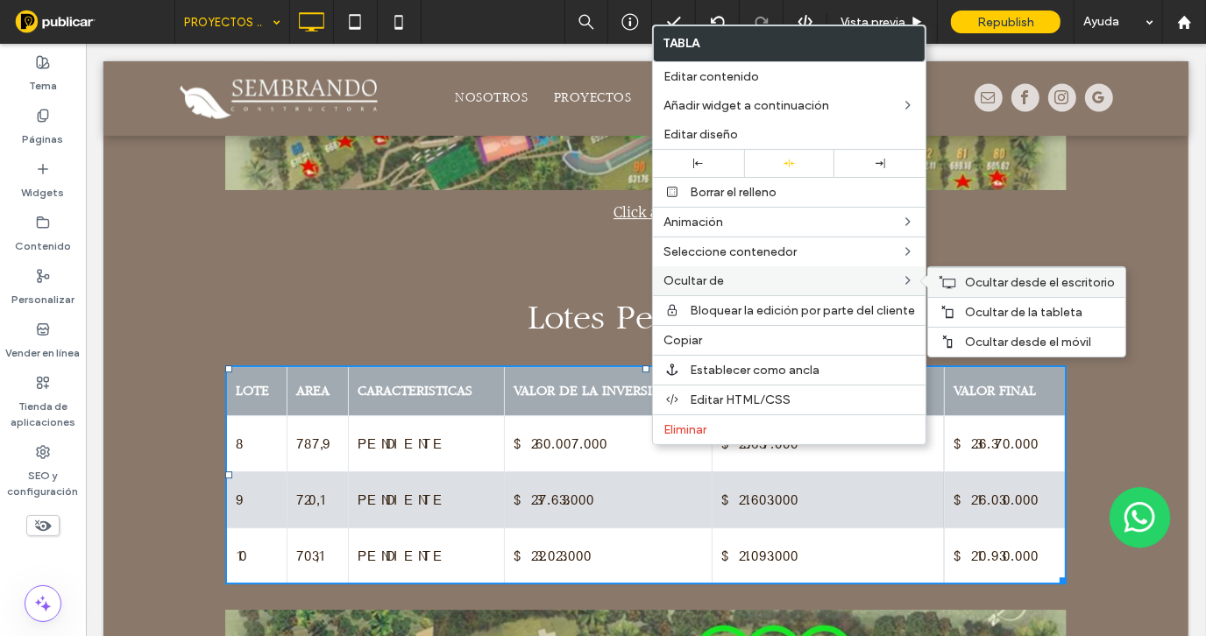
click at [974, 283] on span "Ocultar desde el escritorio" at bounding box center [1040, 282] width 150 height 15
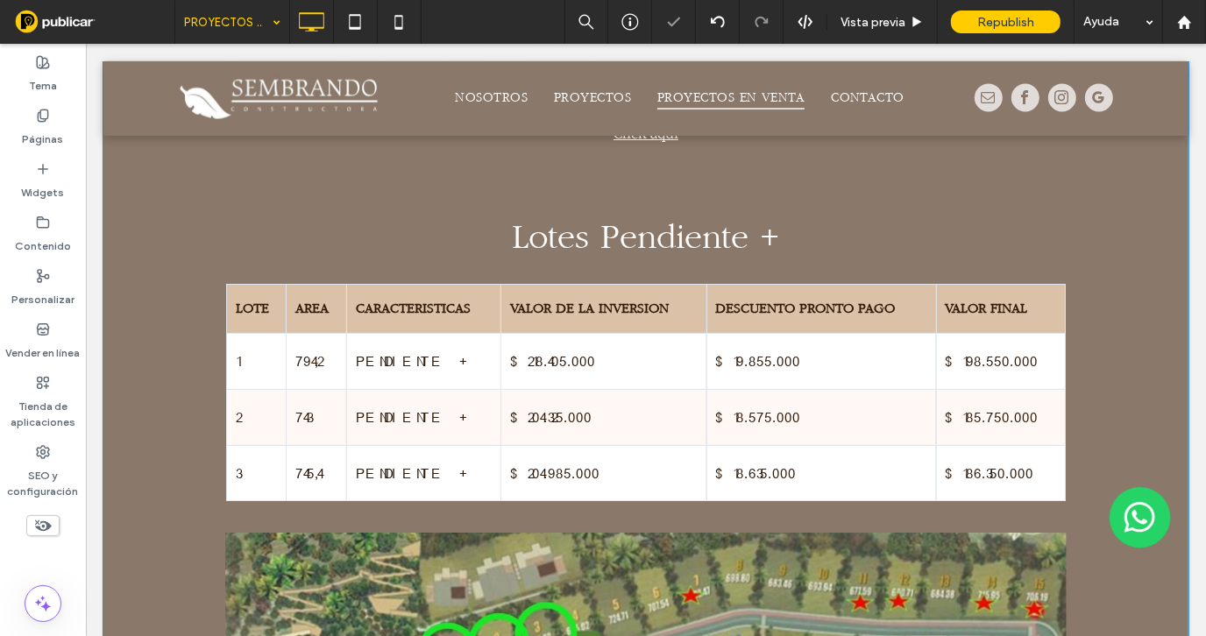
scroll to position [4938, 0]
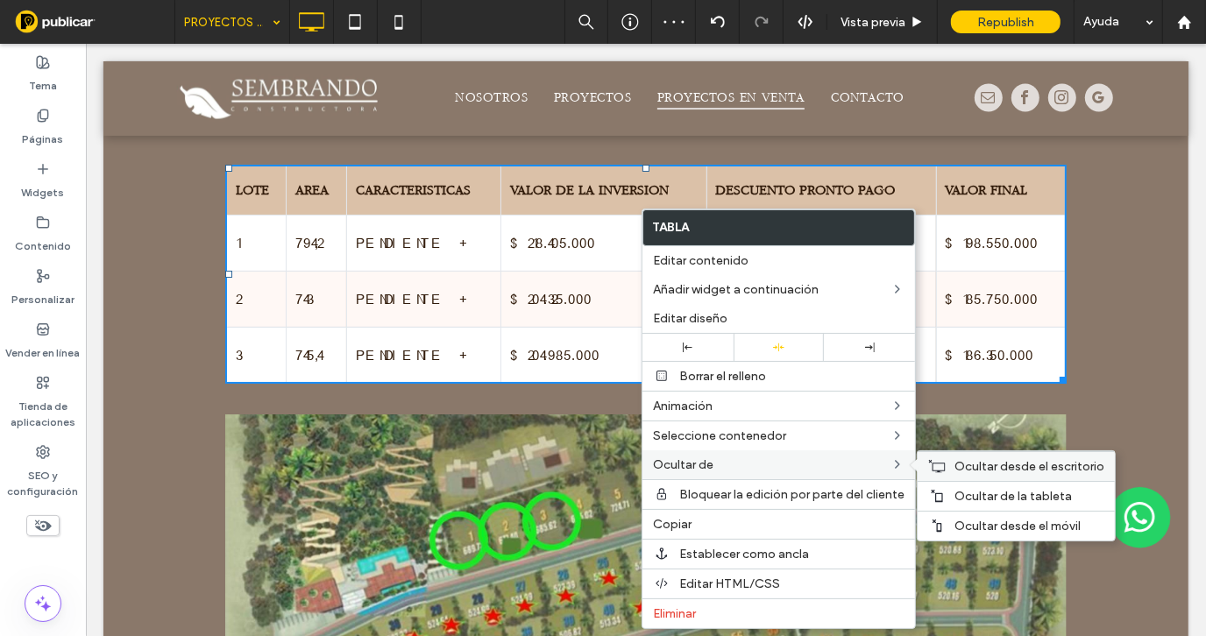
click at [958, 468] on span "Ocultar desde el escritorio" at bounding box center [1029, 466] width 150 height 15
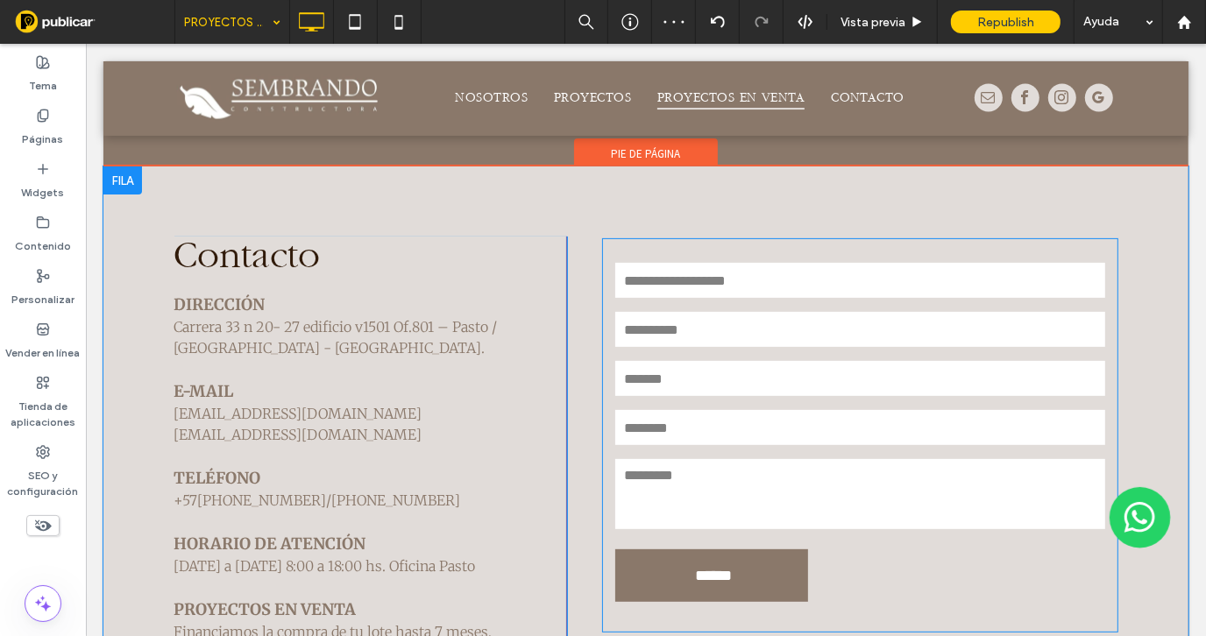
scroll to position [5464, 0]
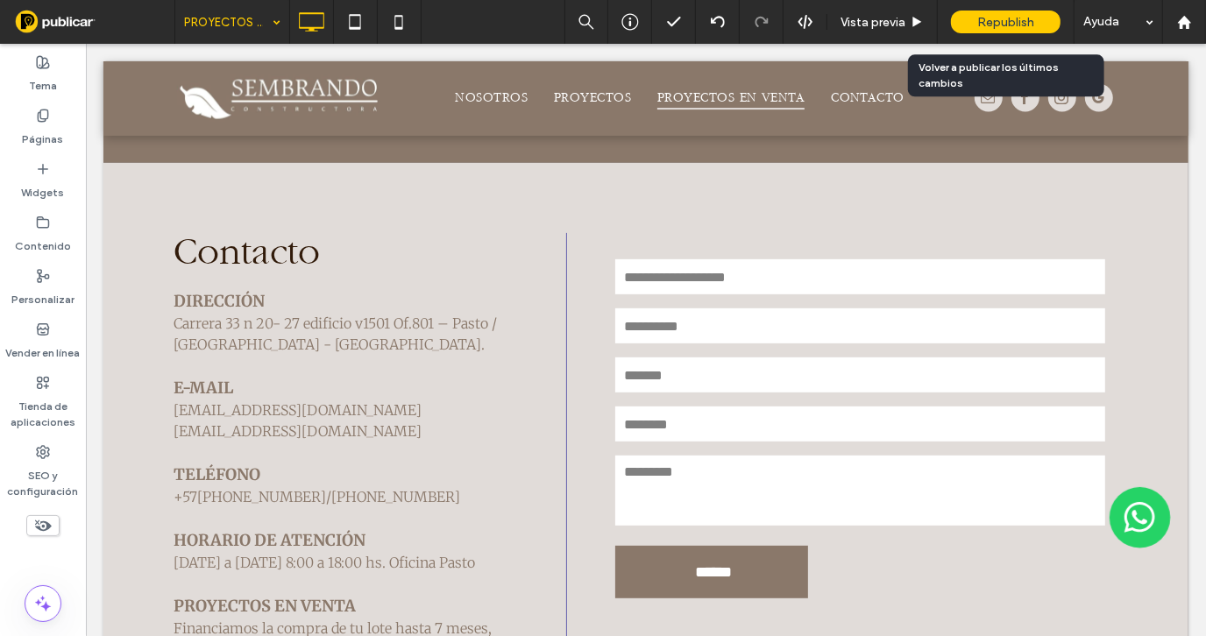
click at [1004, 22] on span "Republish" at bounding box center [1005, 22] width 57 height 15
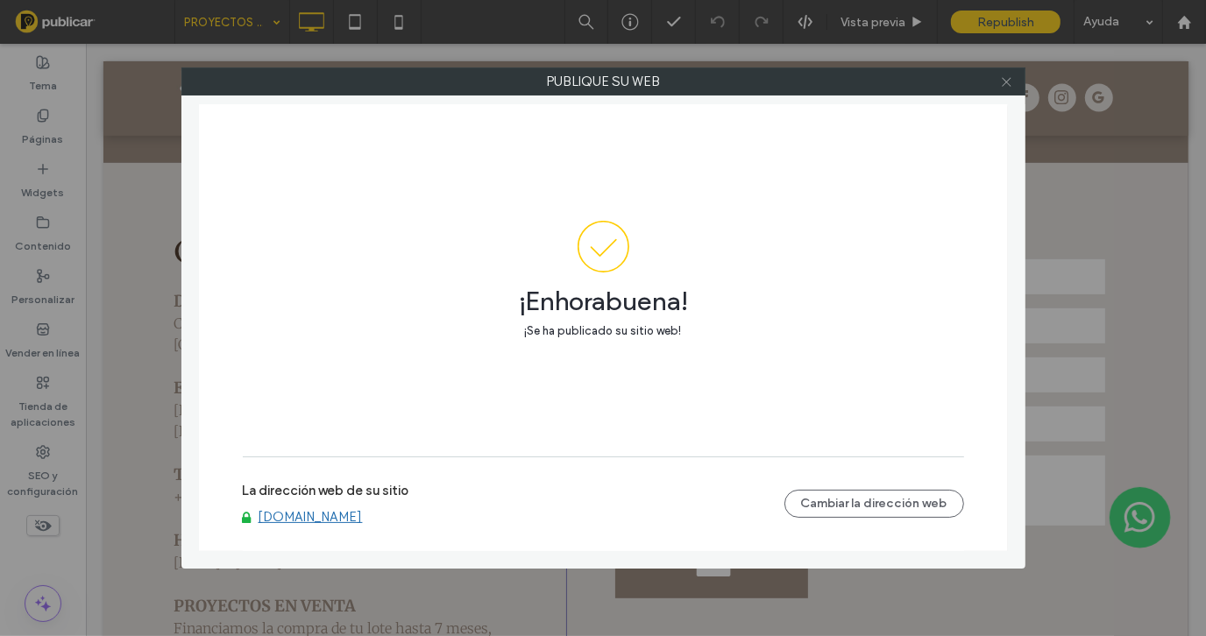
click at [1007, 87] on icon at bounding box center [1006, 81] width 13 height 13
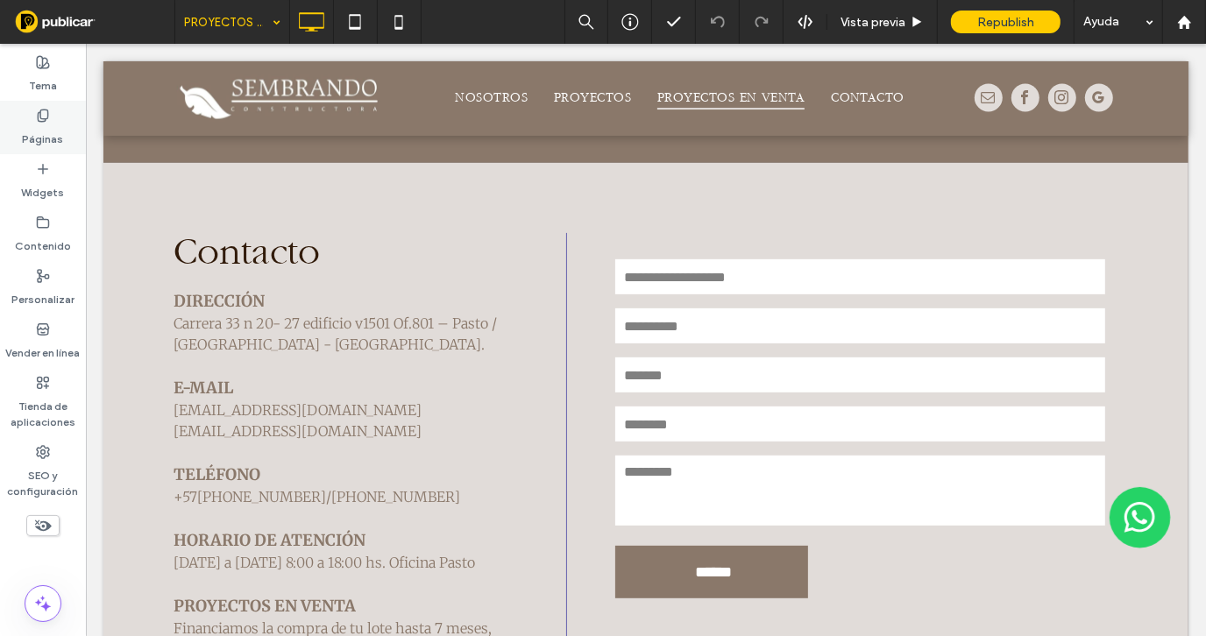
click at [44, 110] on icon at bounding box center [43, 116] width 14 height 14
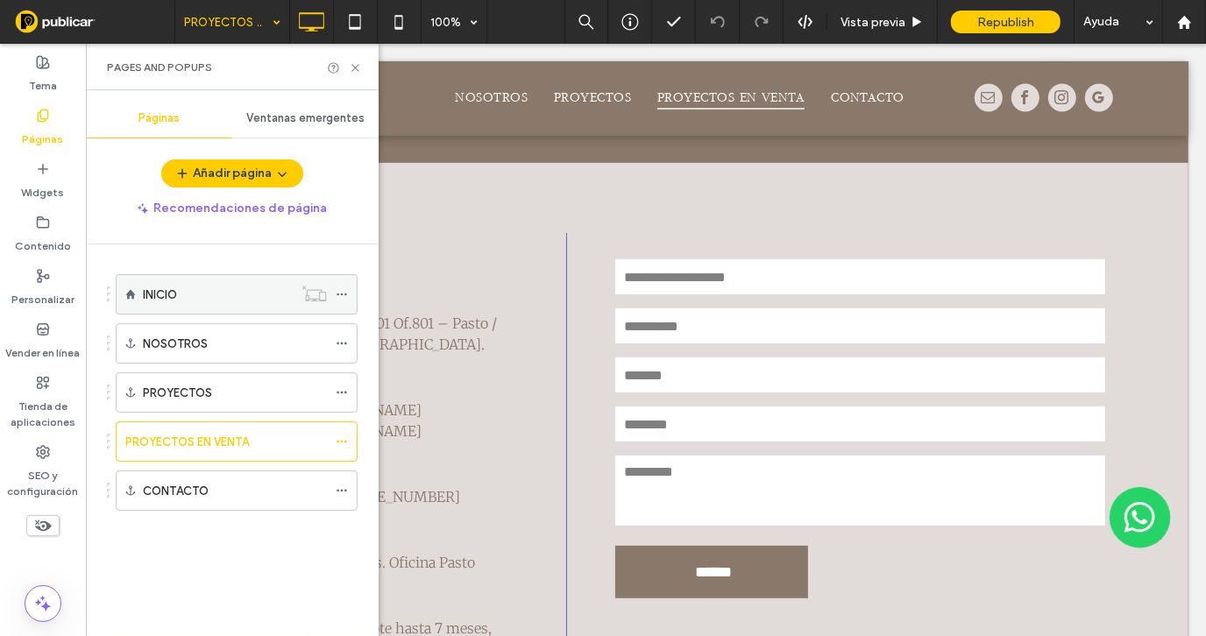
click at [343, 294] on use at bounding box center [342, 295] width 10 height 3
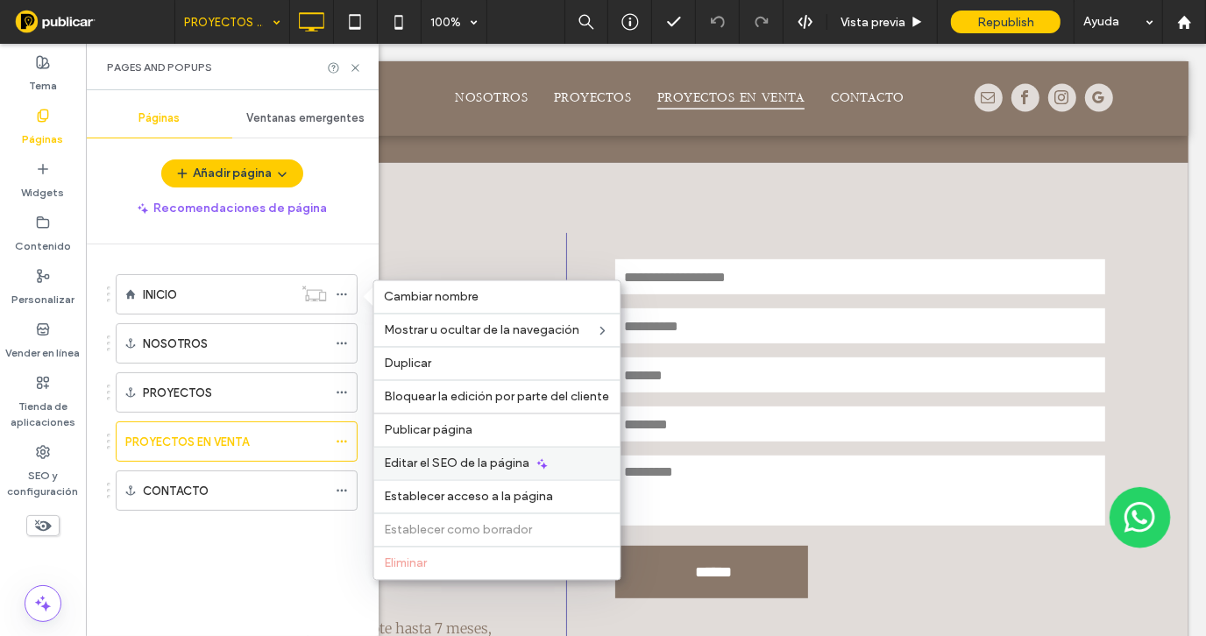
click at [509, 459] on span "Editar el SEO de la página" at bounding box center [457, 464] width 145 height 15
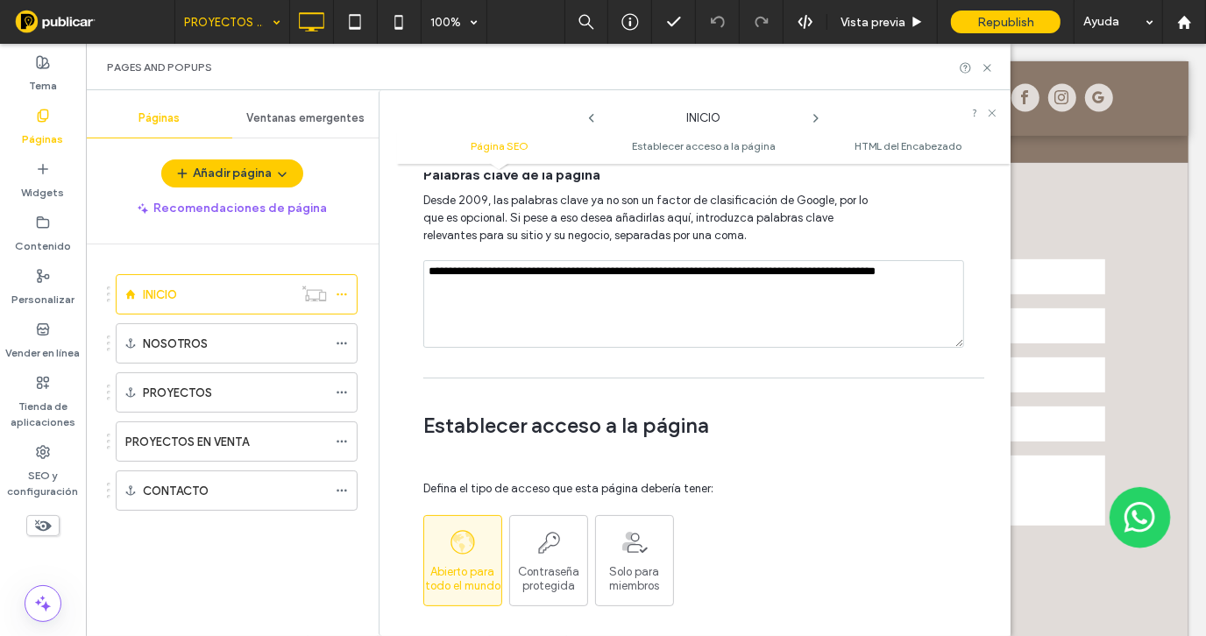
scroll to position [992, 0]
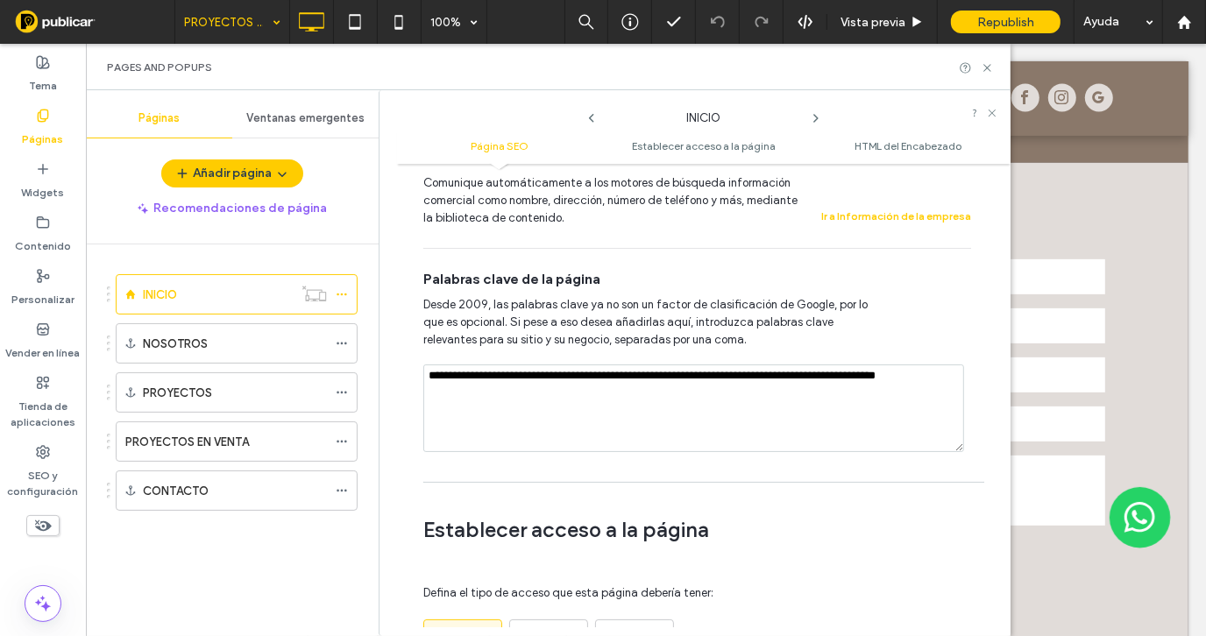
click at [559, 393] on textarea "**********" at bounding box center [693, 409] width 541 height 88
click at [754, 391] on textarea "**********" at bounding box center [693, 409] width 541 height 88
type textarea "**********"
click at [769, 392] on textarea "**********" at bounding box center [693, 409] width 541 height 88
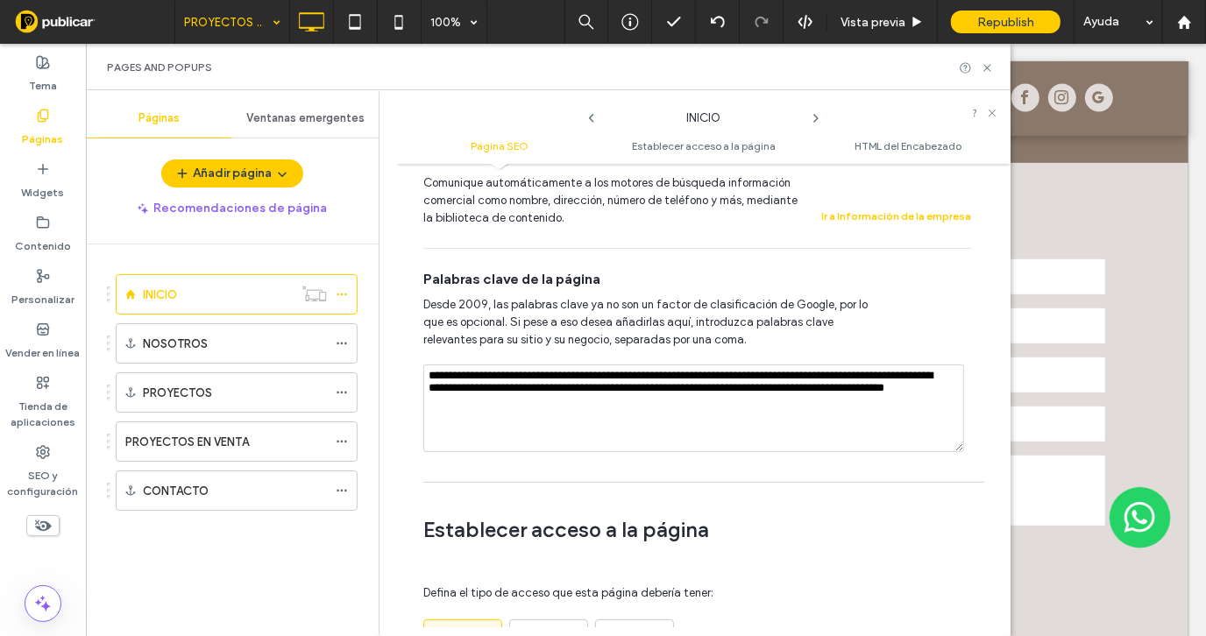
click at [658, 395] on textarea "**********" at bounding box center [693, 409] width 541 height 88
type textarea "**********"
click at [987, 73] on icon at bounding box center [987, 67] width 13 height 13
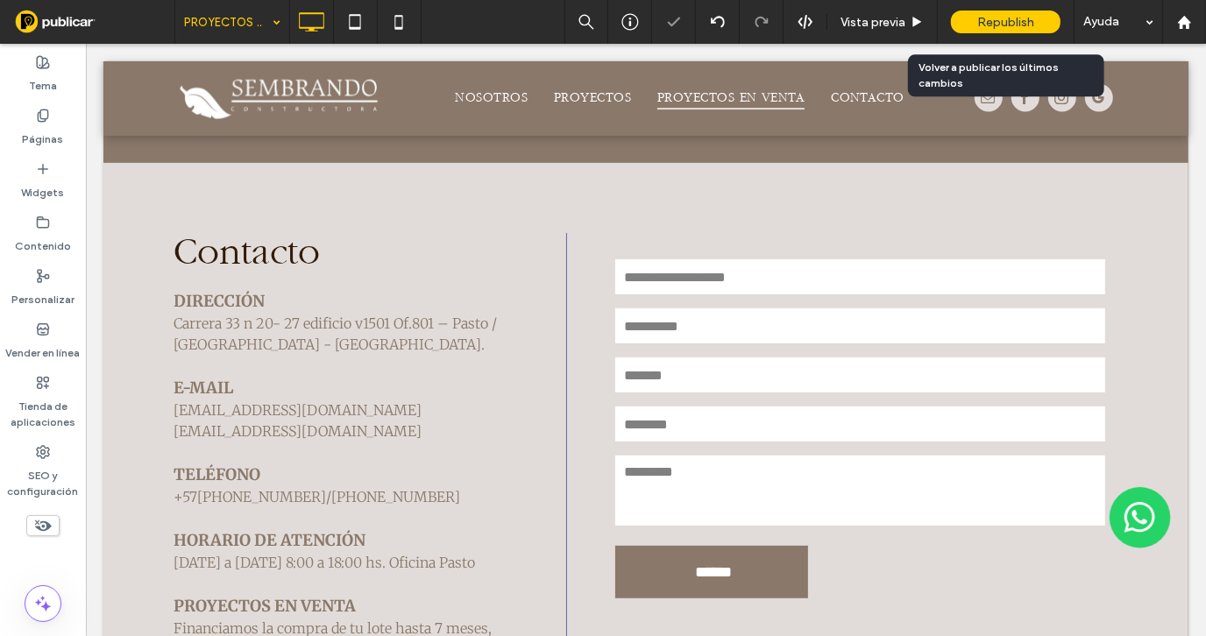
click at [988, 19] on span "Republish" at bounding box center [1005, 22] width 57 height 15
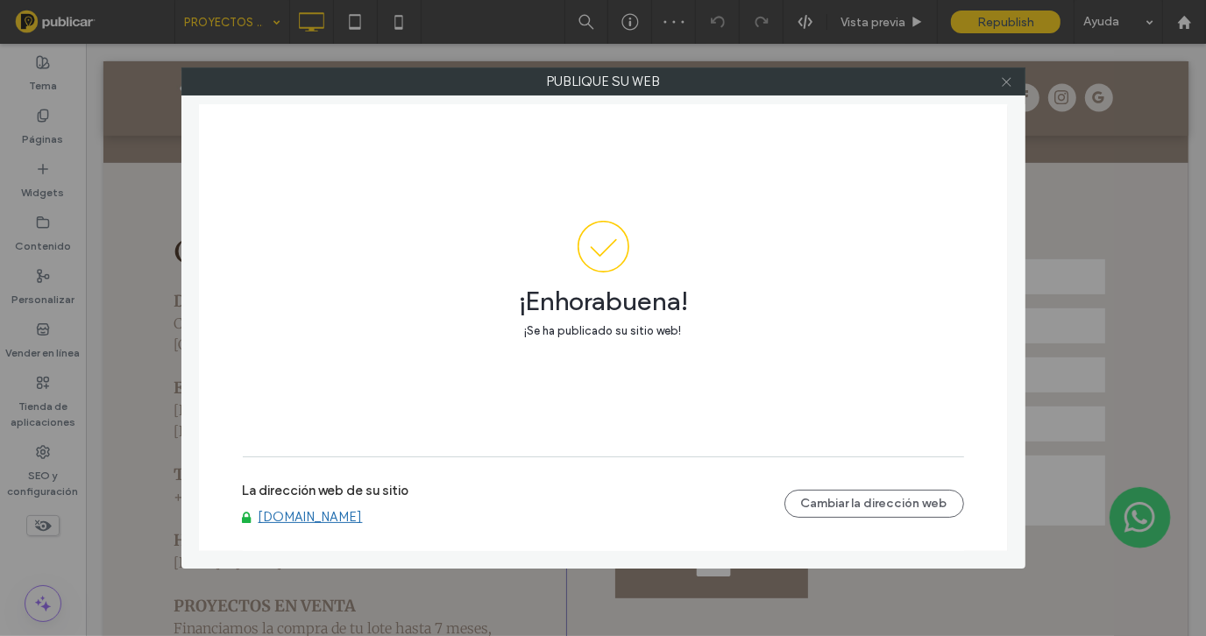
click at [1011, 86] on icon at bounding box center [1006, 81] width 13 height 13
